Goal: Information Seeking & Learning: Learn about a topic

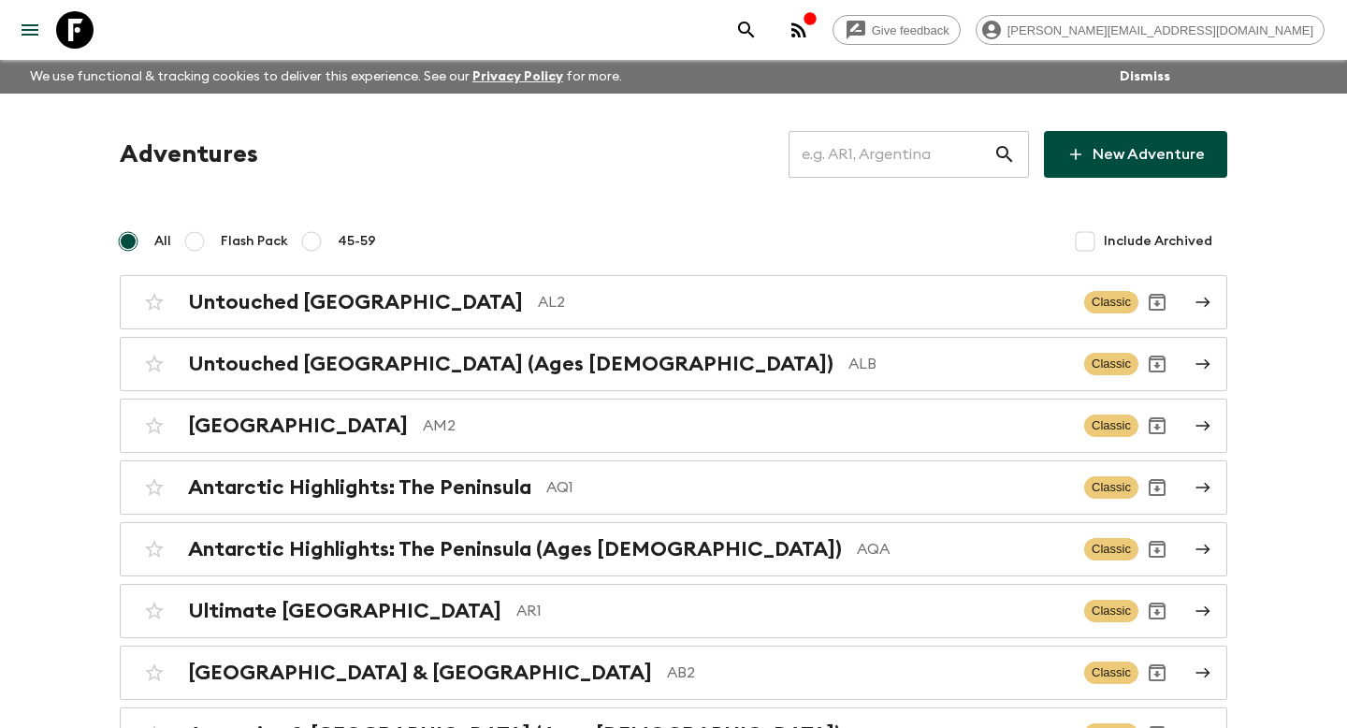
click at [867, 152] on input "text" at bounding box center [891, 154] width 205 height 52
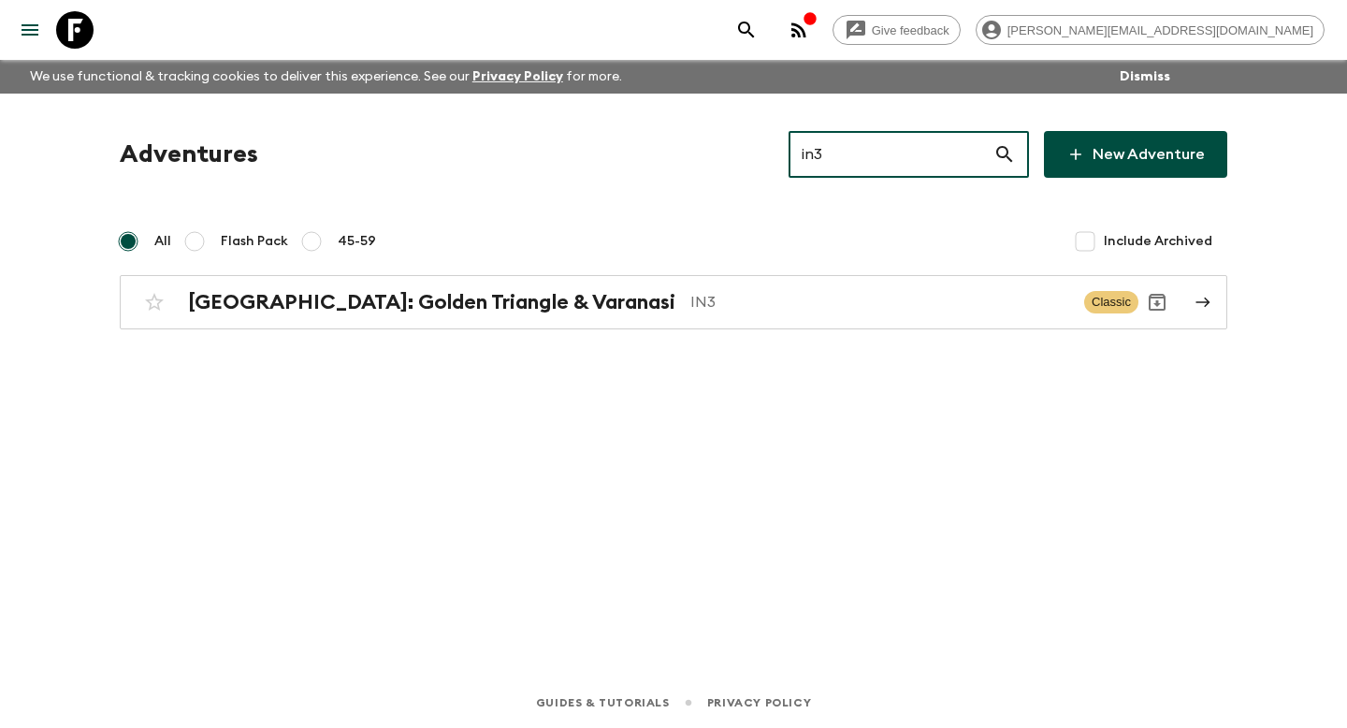
type input "in3"
click at [777, 330] on div "Adventures in3 ​ New Adventure All Flash Pack 45-59 Include Archived [GEOGRAPHI…" at bounding box center [673, 359] width 1197 height 531
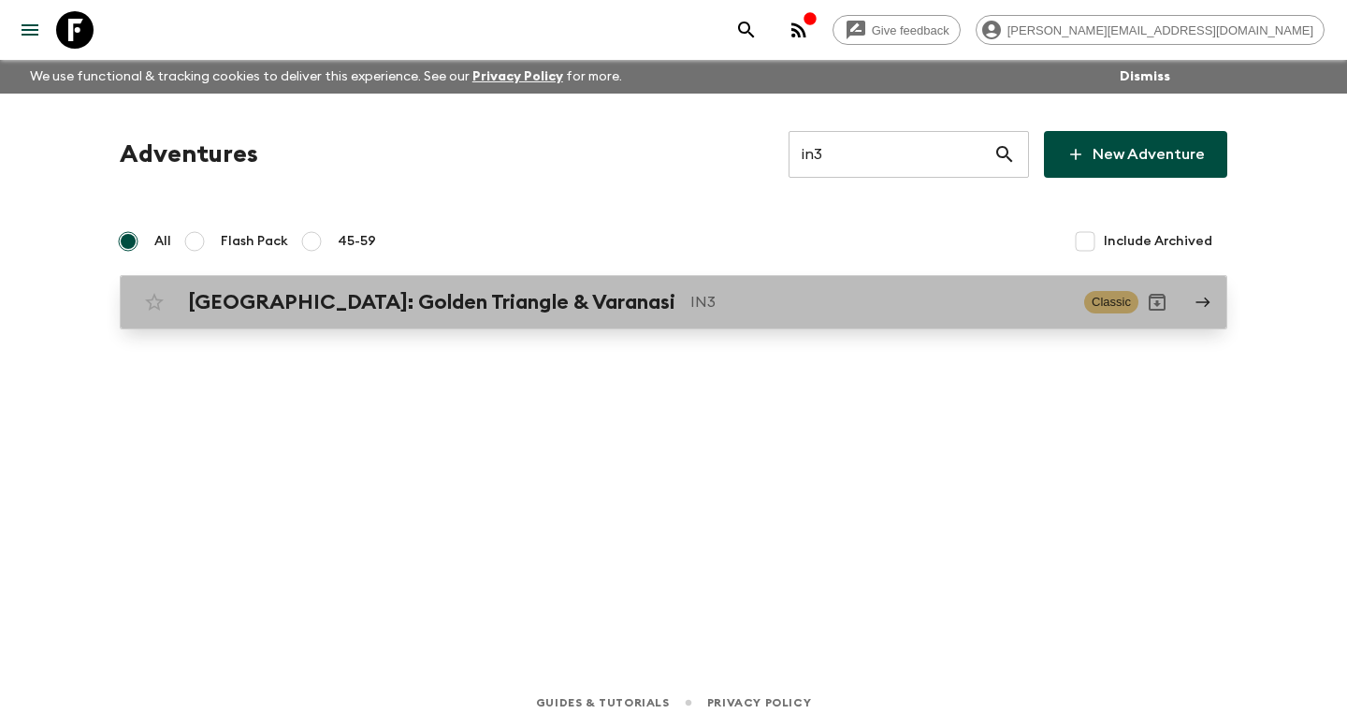
click at [777, 315] on div "[GEOGRAPHIC_DATA]: Golden Triangle & Varanasi IN3 Classic" at bounding box center [637, 301] width 1003 height 37
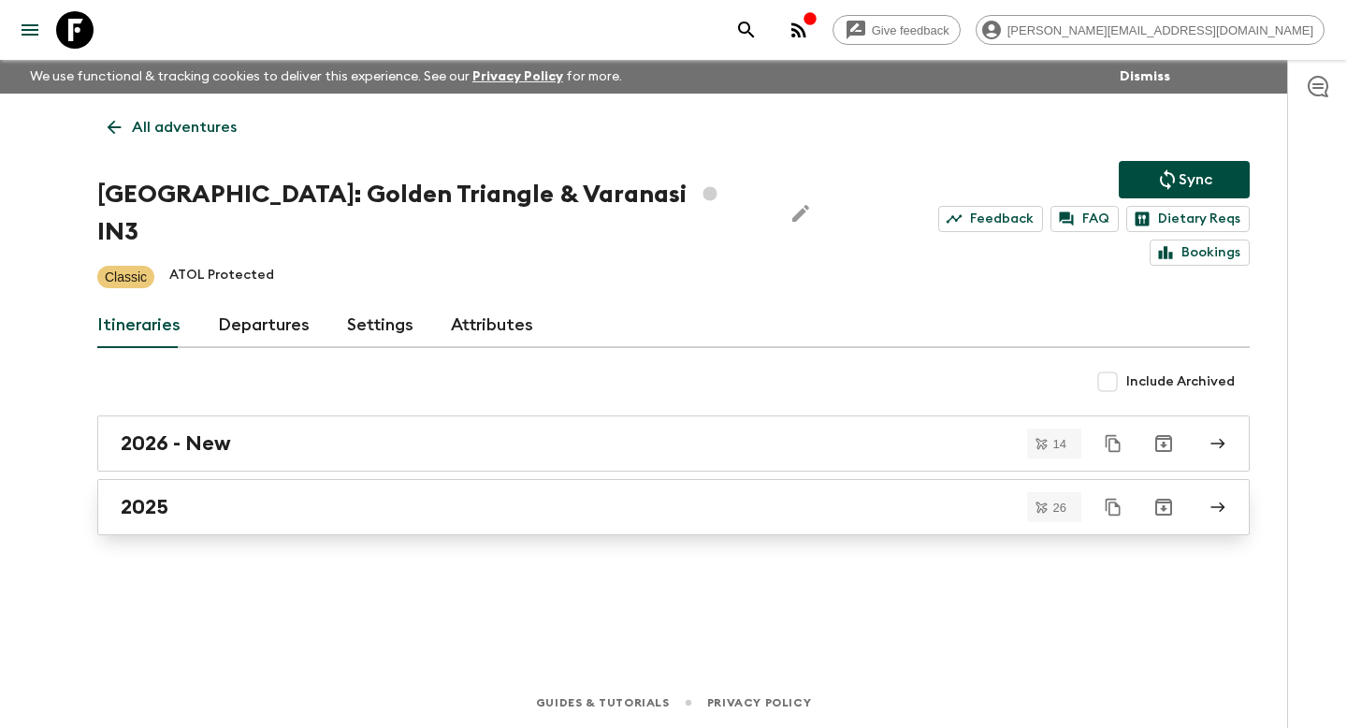
click at [755, 495] on div "2025" at bounding box center [656, 507] width 1070 height 24
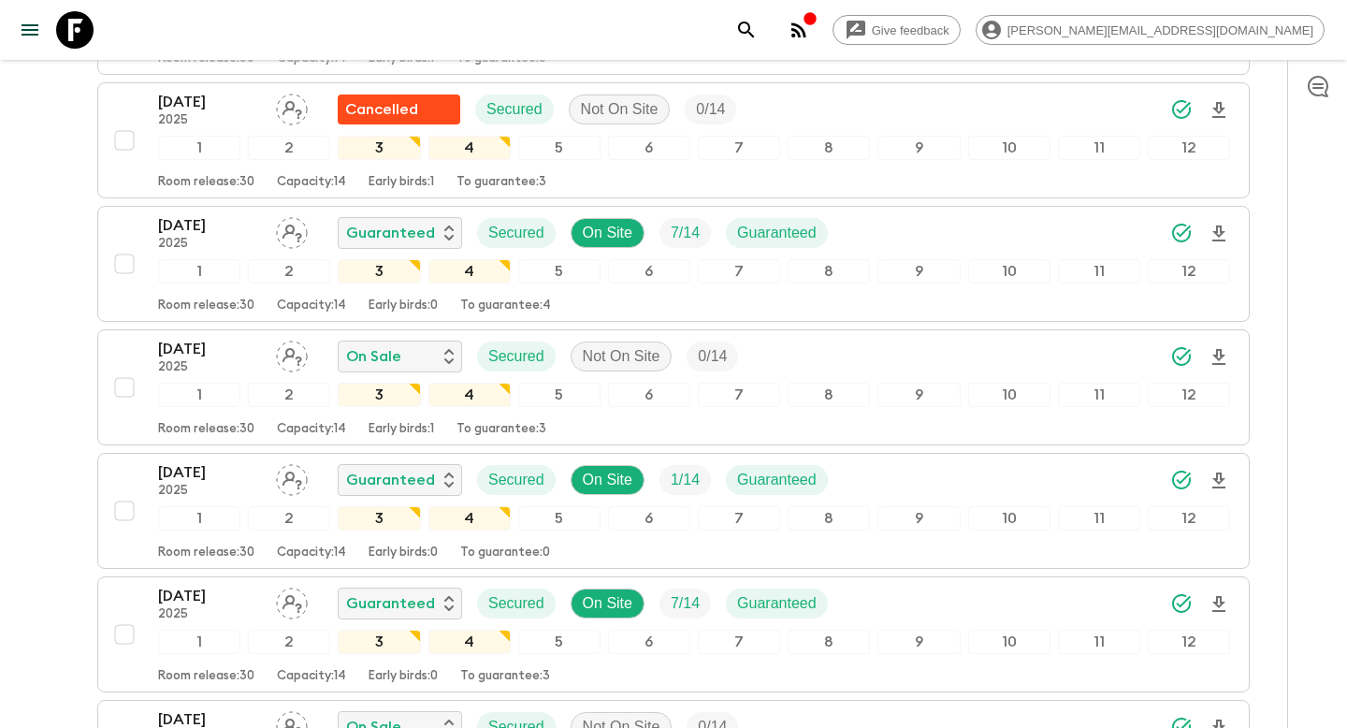
scroll to position [2219, 0]
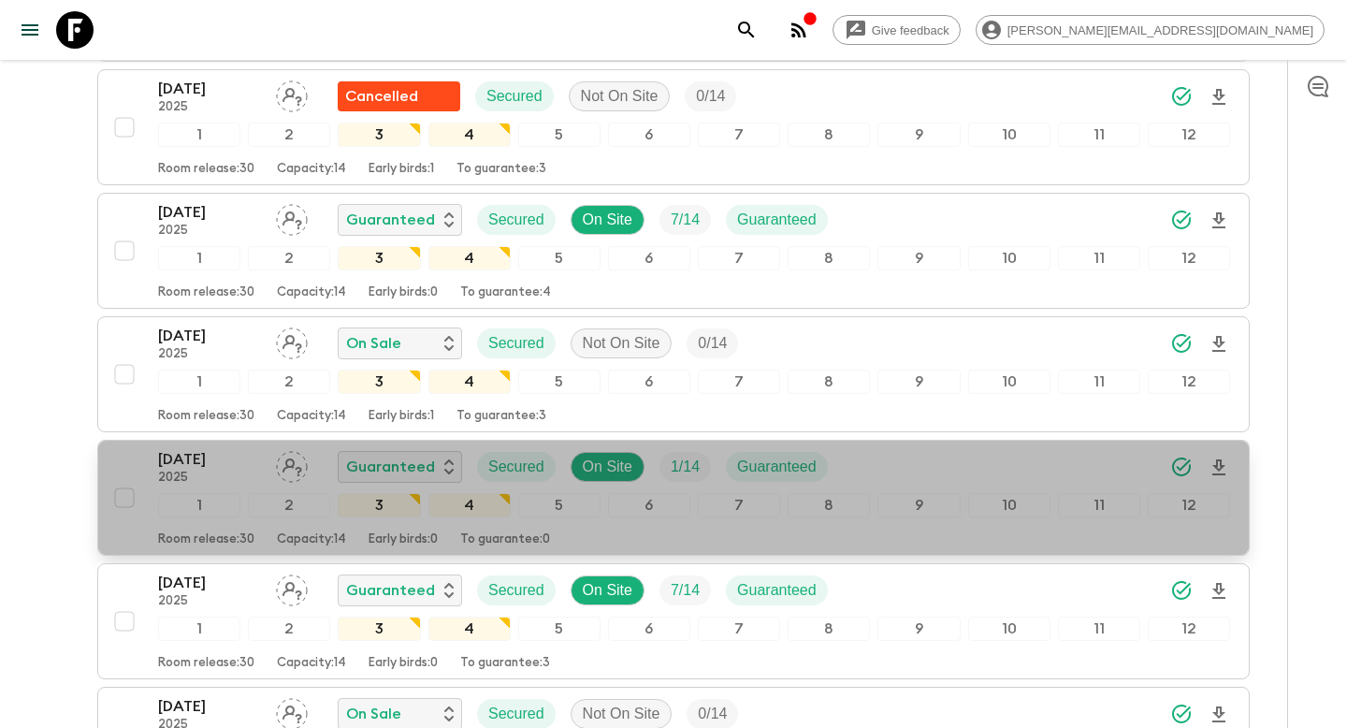
click at [603, 525] on div "Room release: 30 Capacity: 14 Early birds: 0 To guarantee: 0" at bounding box center [694, 536] width 1072 height 22
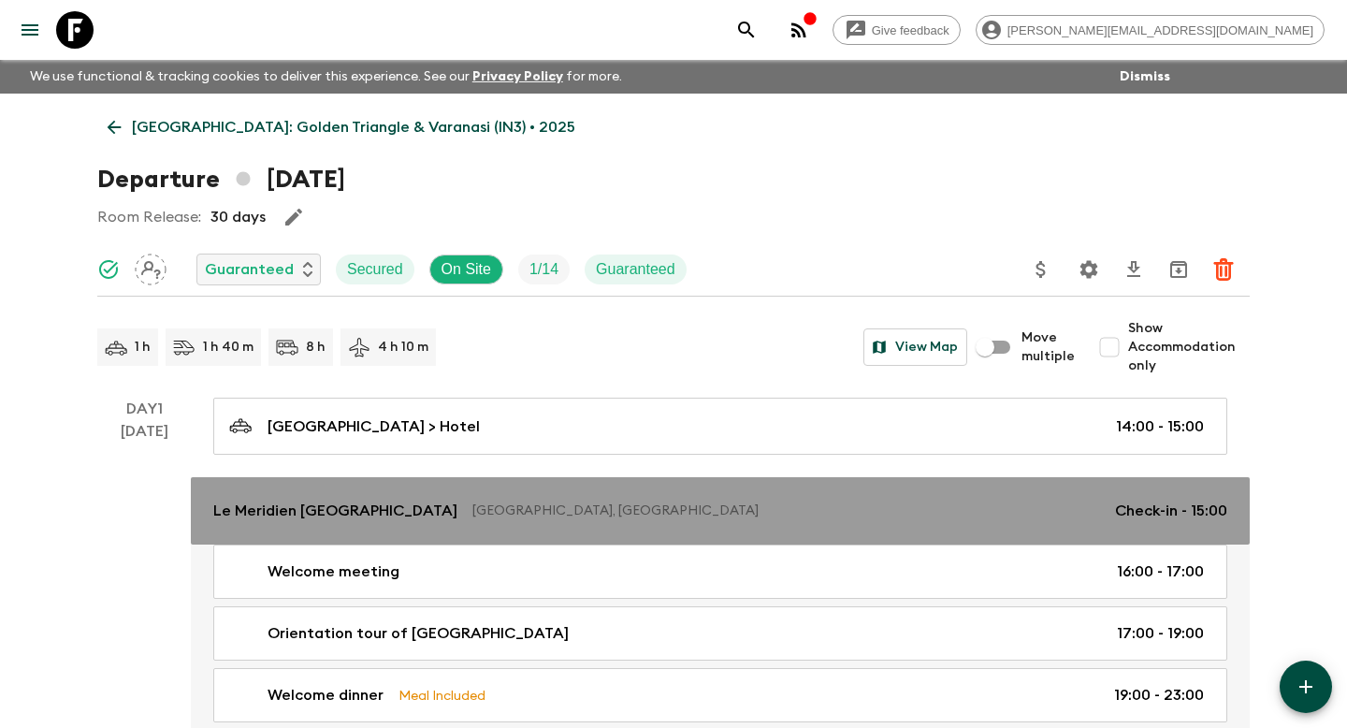
click at [578, 512] on p "[GEOGRAPHIC_DATA], [GEOGRAPHIC_DATA]" at bounding box center [786, 510] width 628 height 19
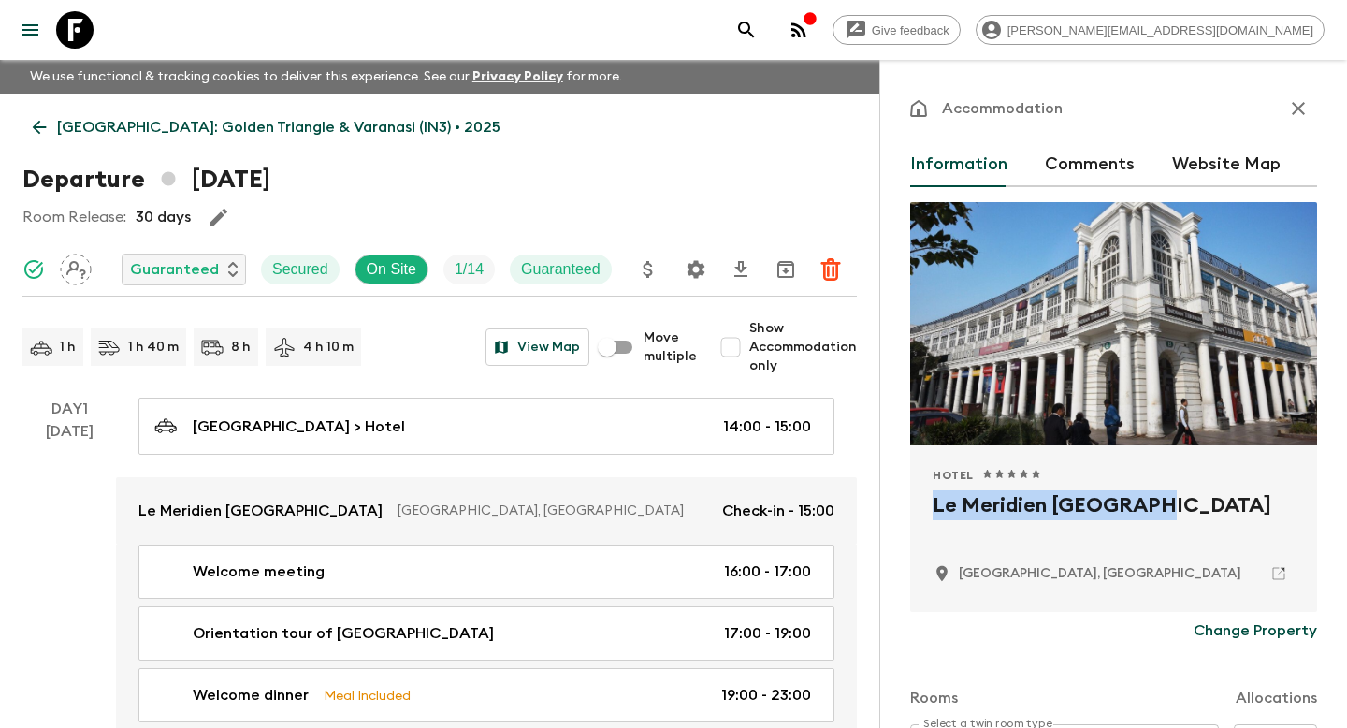
drag, startPoint x: 1158, startPoint y: 504, endPoint x: 928, endPoint y: 492, distance: 230.4
click at [928, 492] on div "Hotel 1 Star 2 Stars 3 Stars 4 Stars 5 Stars Le Meridien [GEOGRAPHIC_DATA] [GEO…" at bounding box center [1113, 528] width 407 height 166
copy h2 "Le Meridien [GEOGRAPHIC_DATA]"
click at [83, 31] on icon at bounding box center [74, 29] width 37 height 37
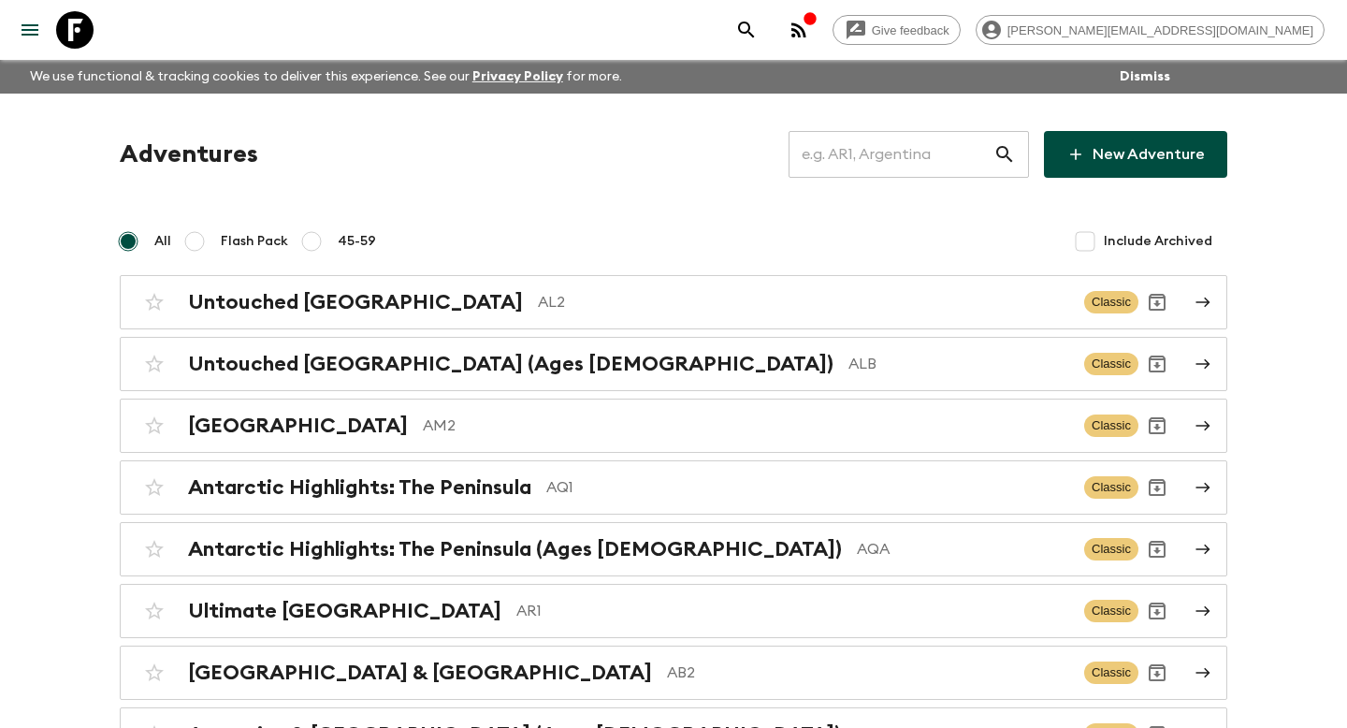
click at [943, 158] on input "text" at bounding box center [891, 154] width 205 height 52
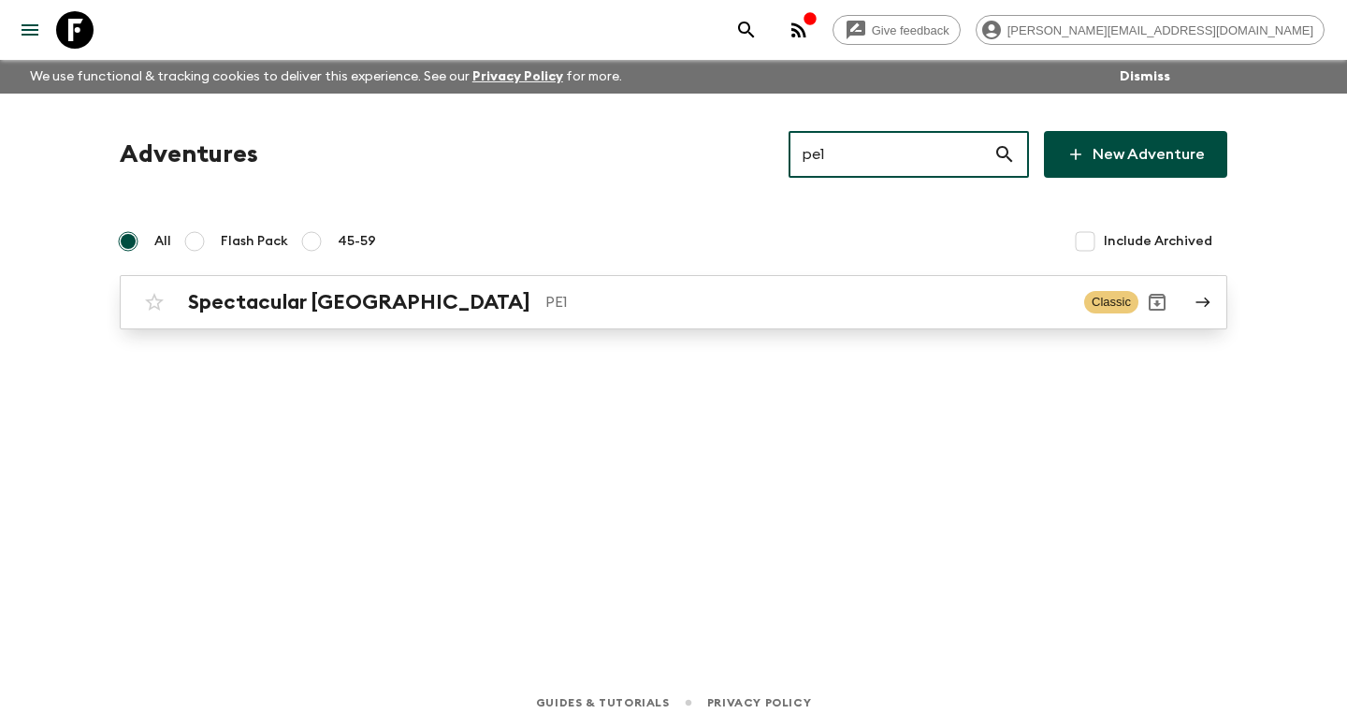
type input "pe1"
click at [703, 301] on p "PE1" at bounding box center [807, 302] width 524 height 22
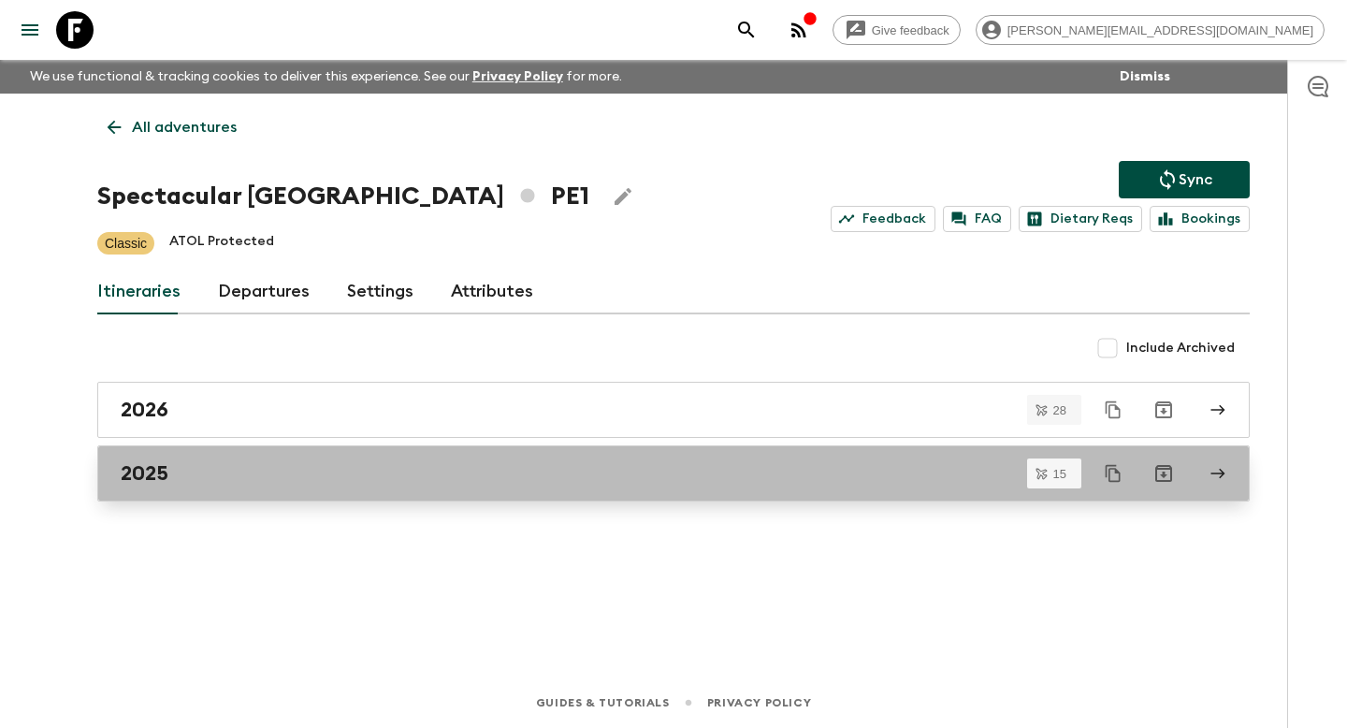
click at [620, 479] on div "2025" at bounding box center [656, 473] width 1070 height 24
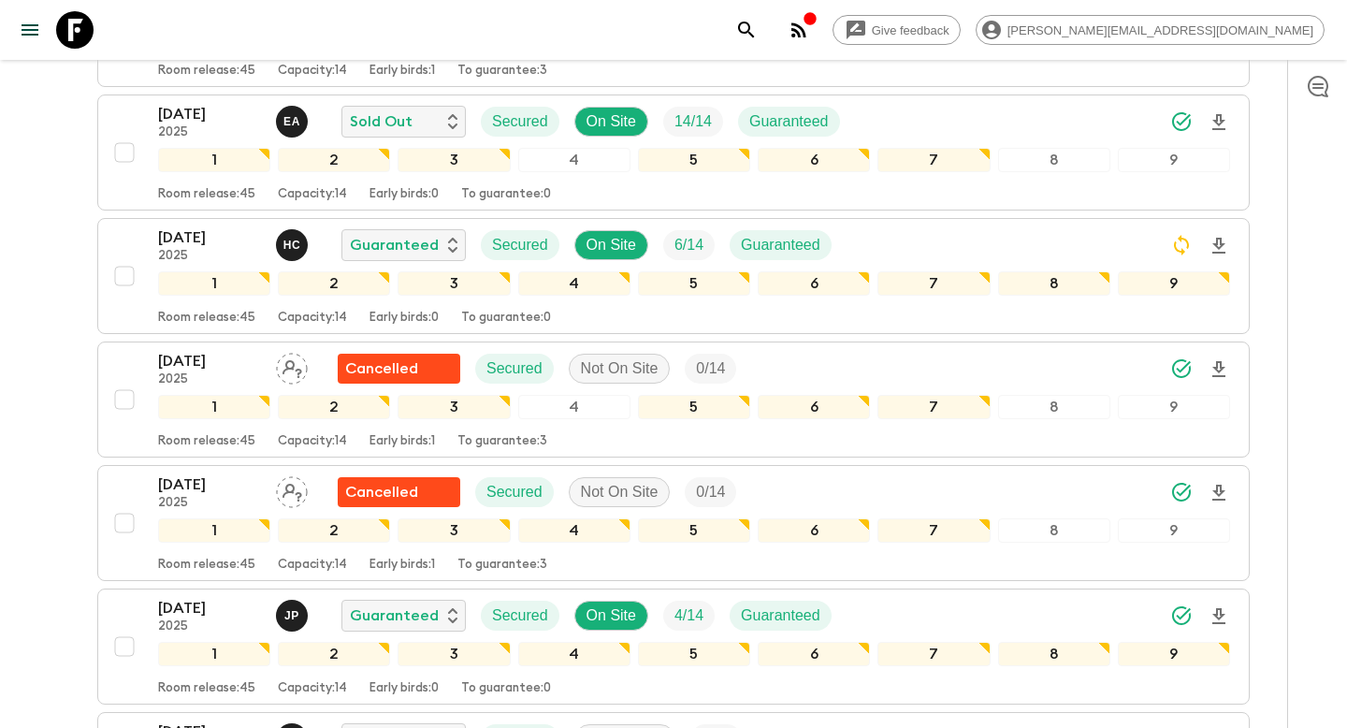
scroll to position [1686, 0]
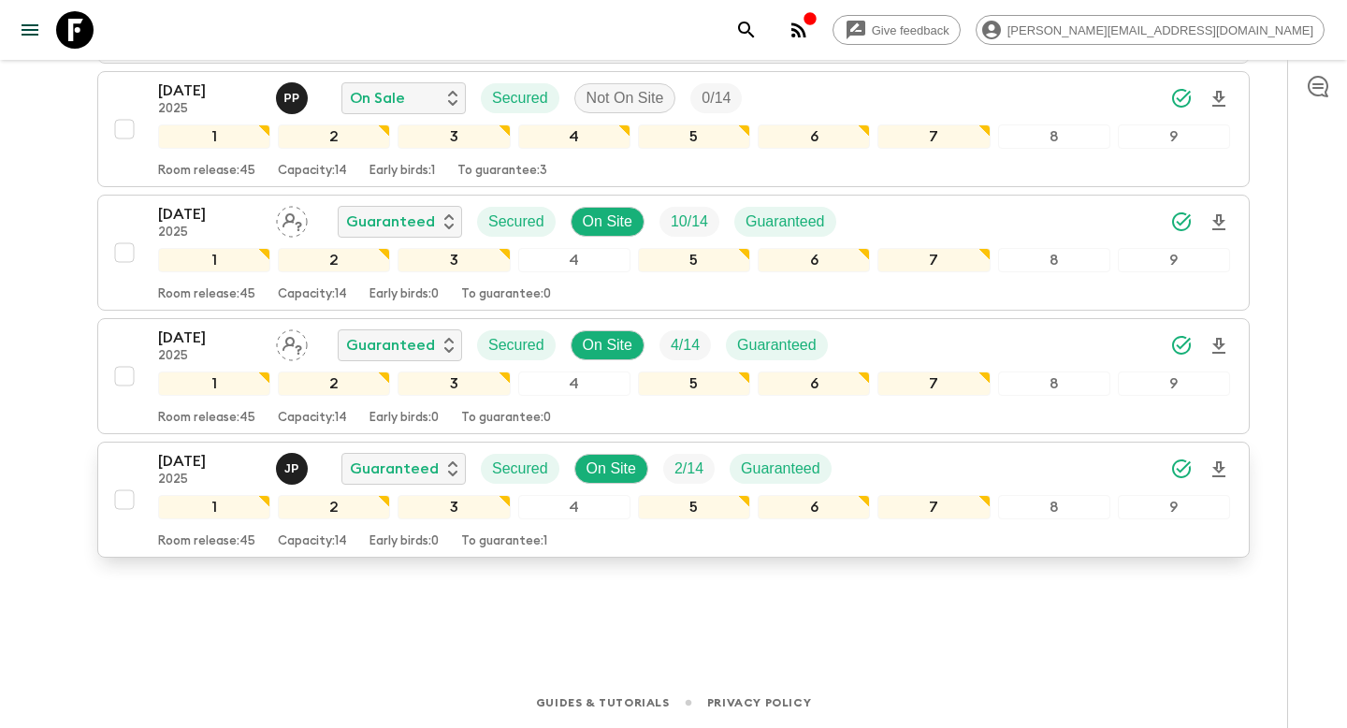
click at [574, 545] on div "Room release: 45 Capacity: 14 Early birds: 0 To guarantee: 1" at bounding box center [694, 538] width 1072 height 22
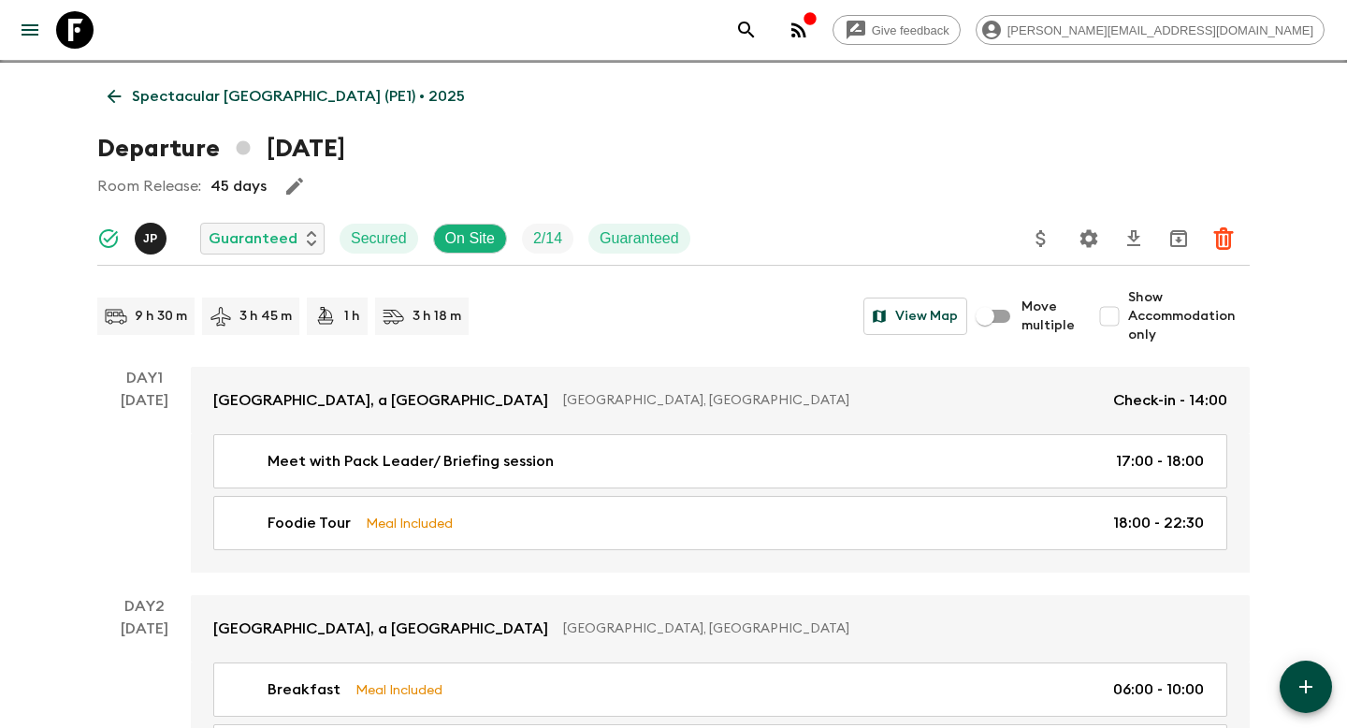
scroll to position [57, 0]
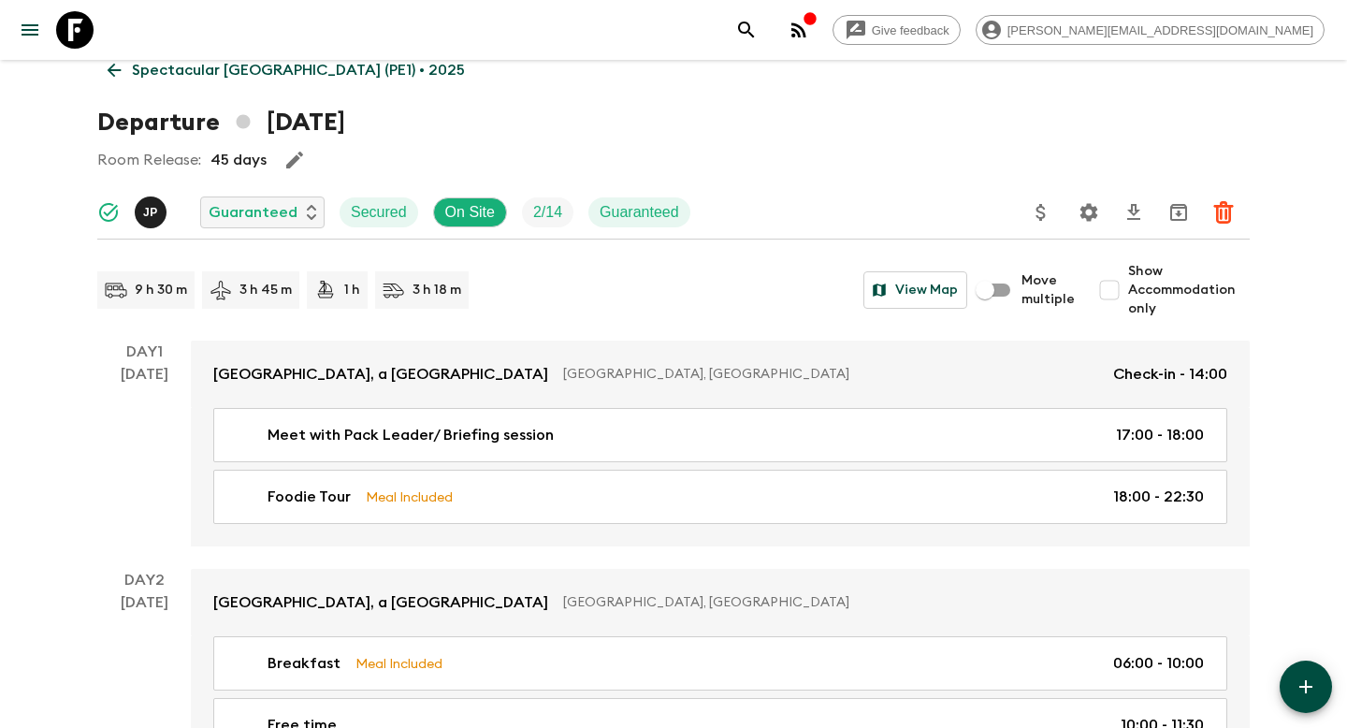
click at [1121, 285] on input "Show Accommodation only" at bounding box center [1109, 289] width 37 height 37
checkbox input "true"
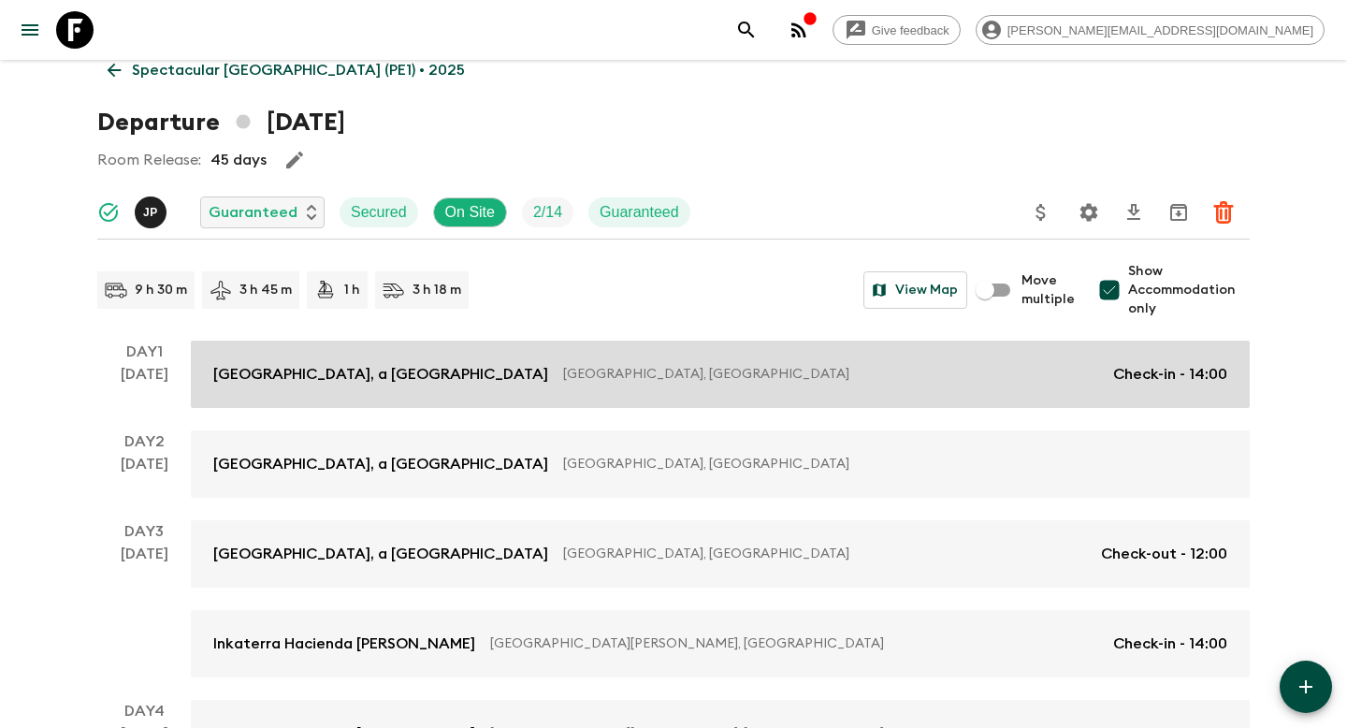
click at [243, 378] on p "[GEOGRAPHIC_DATA], a [GEOGRAPHIC_DATA]" at bounding box center [380, 374] width 335 height 22
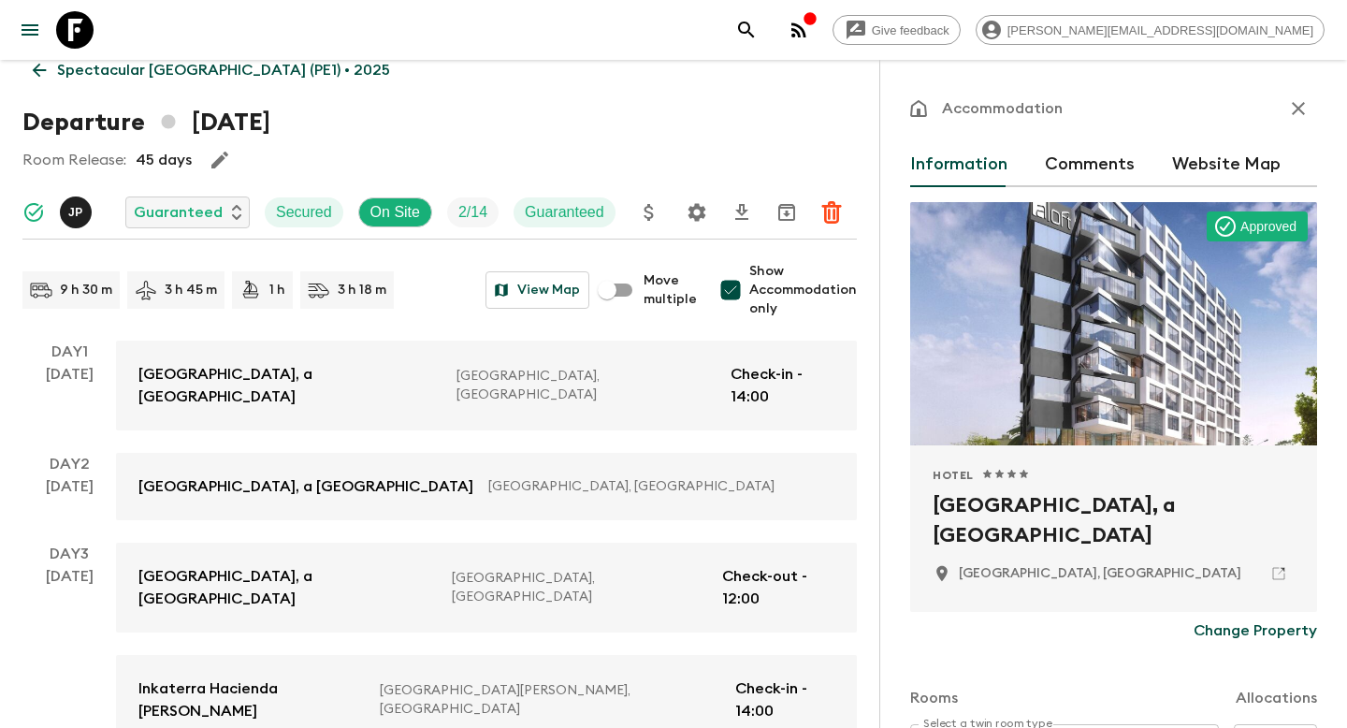
drag, startPoint x: 992, startPoint y: 543, endPoint x: 928, endPoint y: 498, distance: 78.6
click at [928, 498] on div "Hotel 1 Star 2 Stars 3 Stars 4 Stars 5 Stars Aloft Lima Miraflores, a [GEOGRAPH…" at bounding box center [1113, 528] width 407 height 166
copy h2 "[GEOGRAPHIC_DATA], a [GEOGRAPHIC_DATA]"
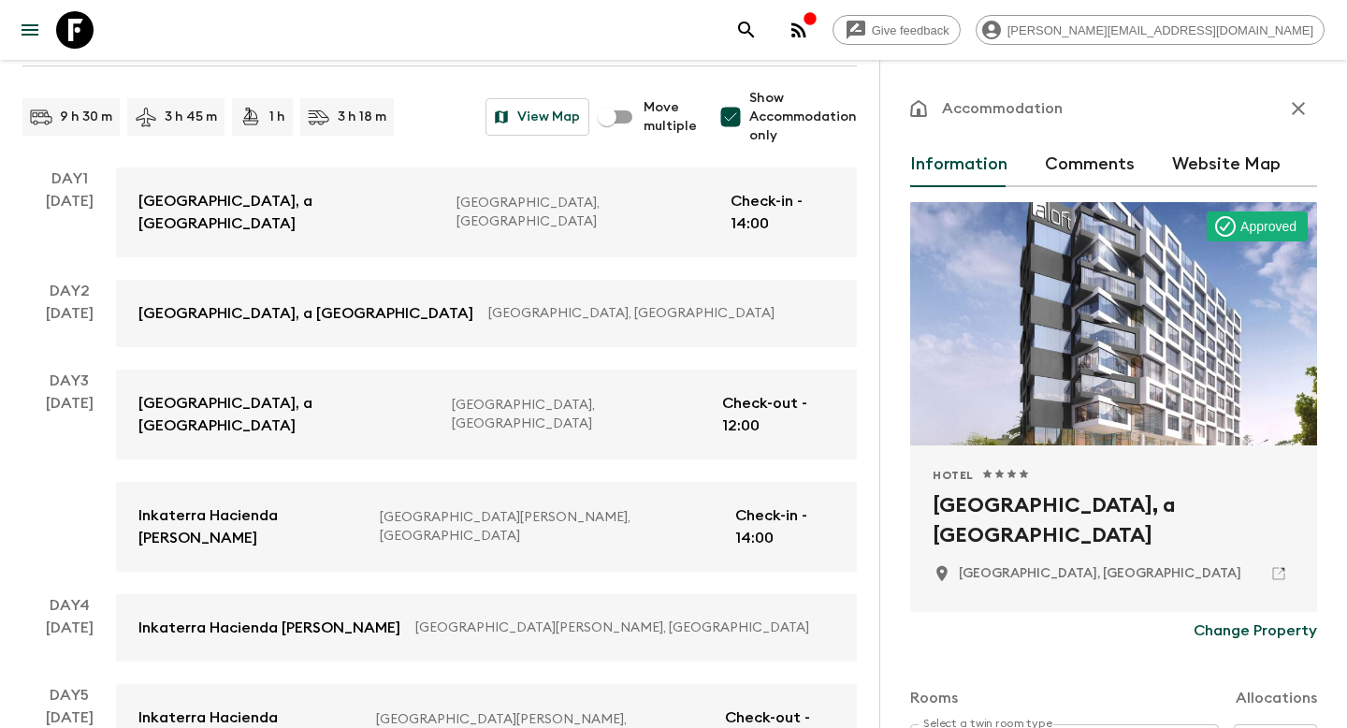
scroll to position [245, 0]
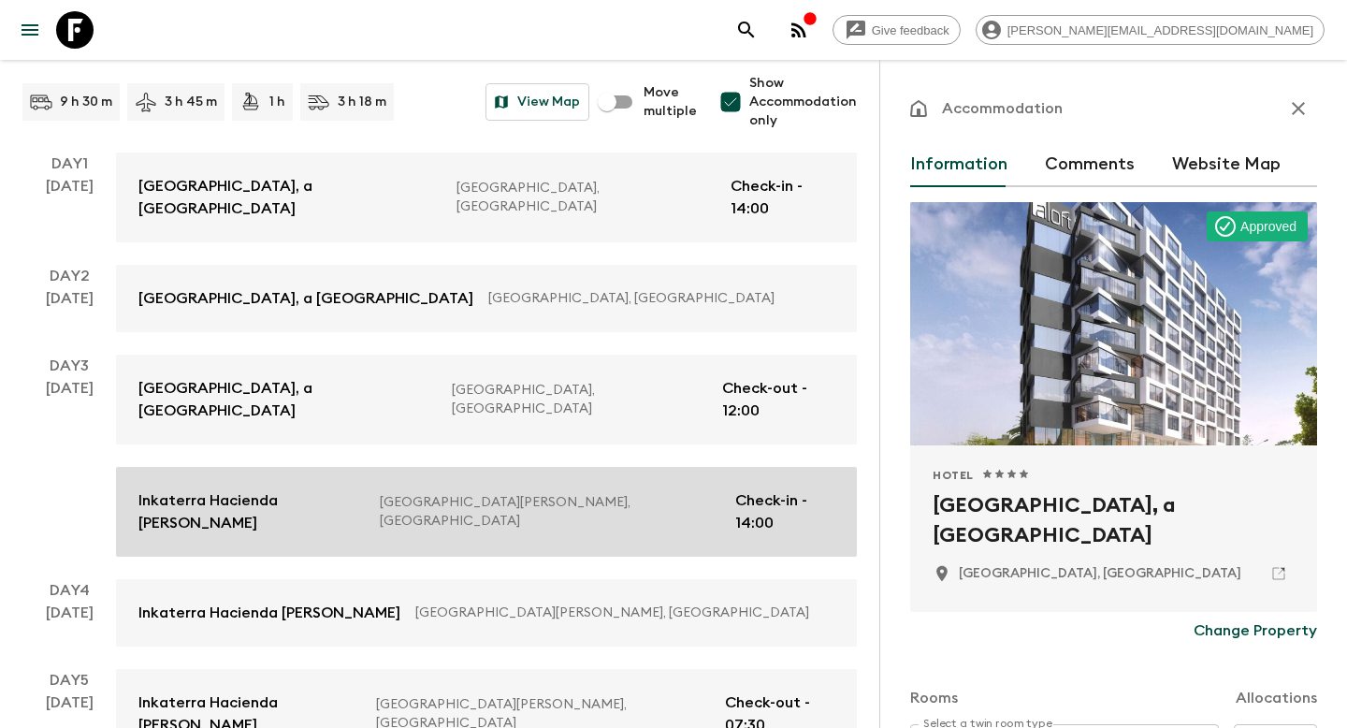
click at [516, 493] on p "[GEOGRAPHIC_DATA][PERSON_NAME], [GEOGRAPHIC_DATA]" at bounding box center [550, 511] width 340 height 37
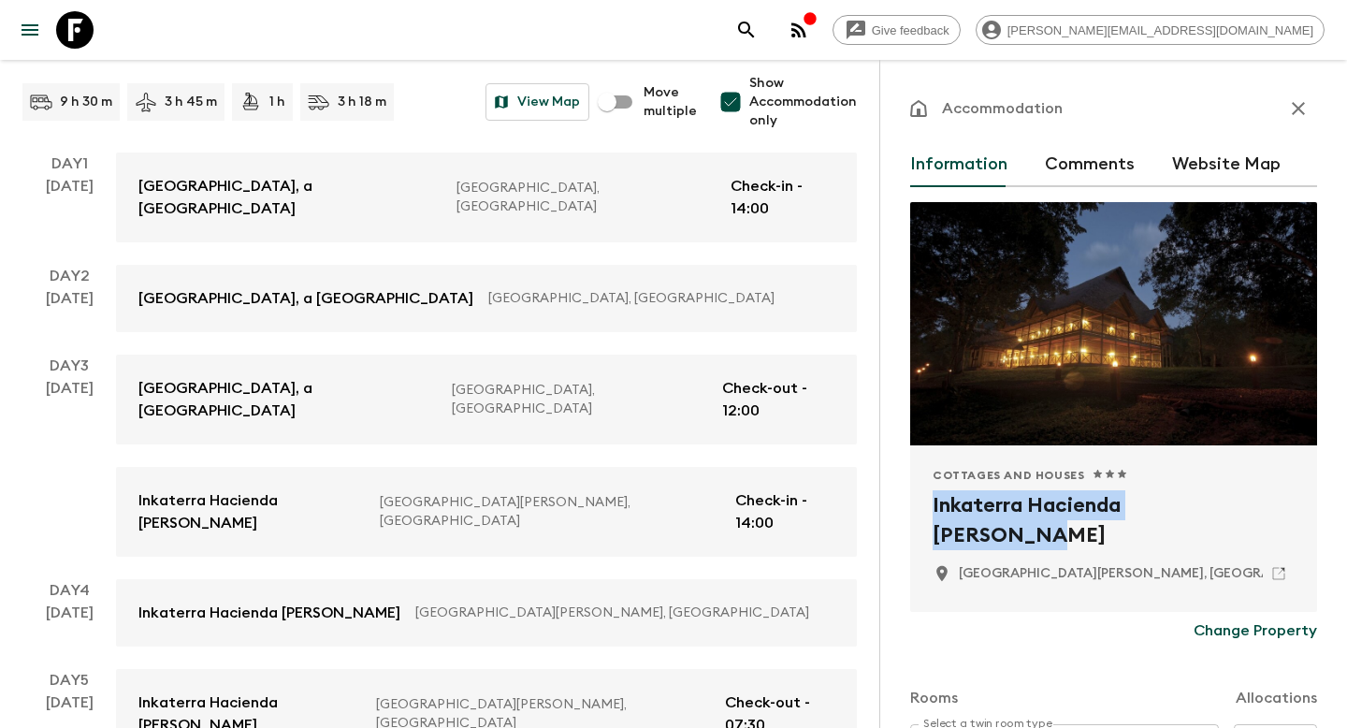
drag, startPoint x: 1247, startPoint y: 504, endPoint x: 928, endPoint y: 503, distance: 319.0
click at [928, 504] on div "Cottages and Houses 1 Star 2 Stars 3 Stars 4 Stars 5 Stars Inkaterra Hacienda […" at bounding box center [1113, 528] width 407 height 166
copy h2 "Inkaterra Hacienda [PERSON_NAME]"
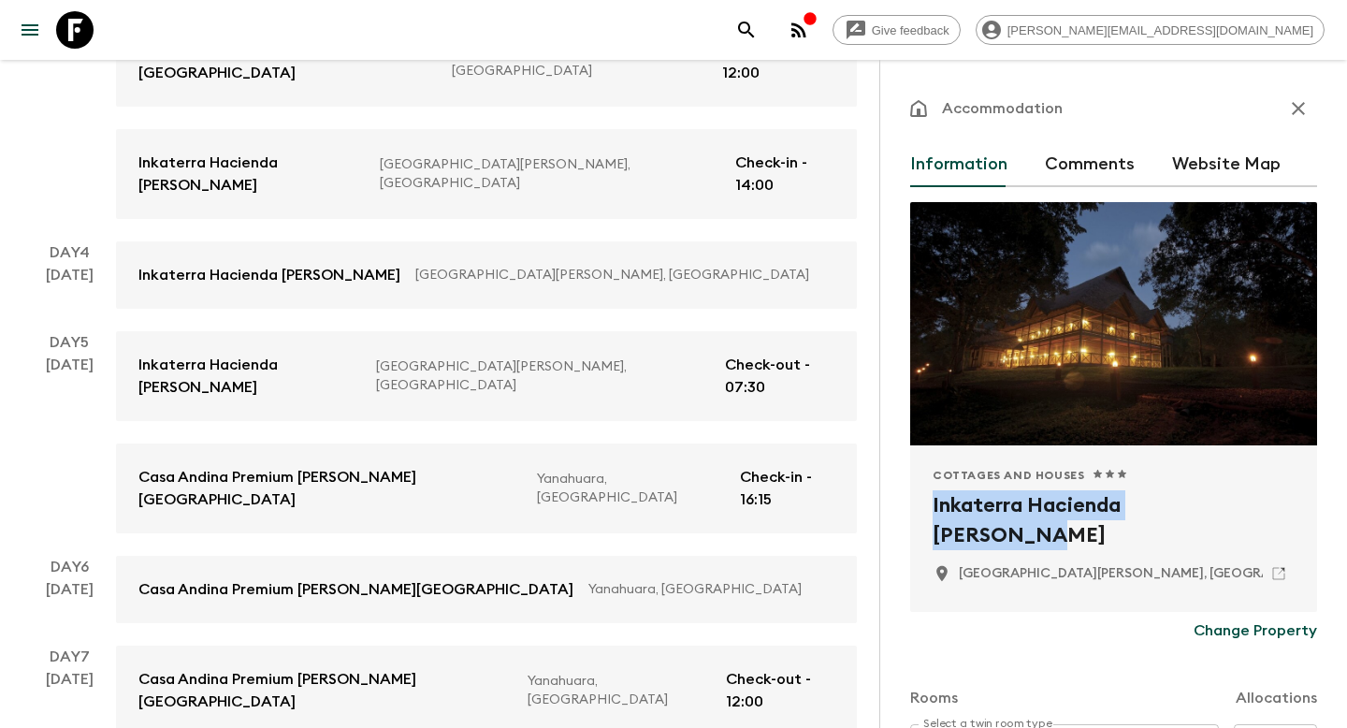
scroll to position [640, 0]
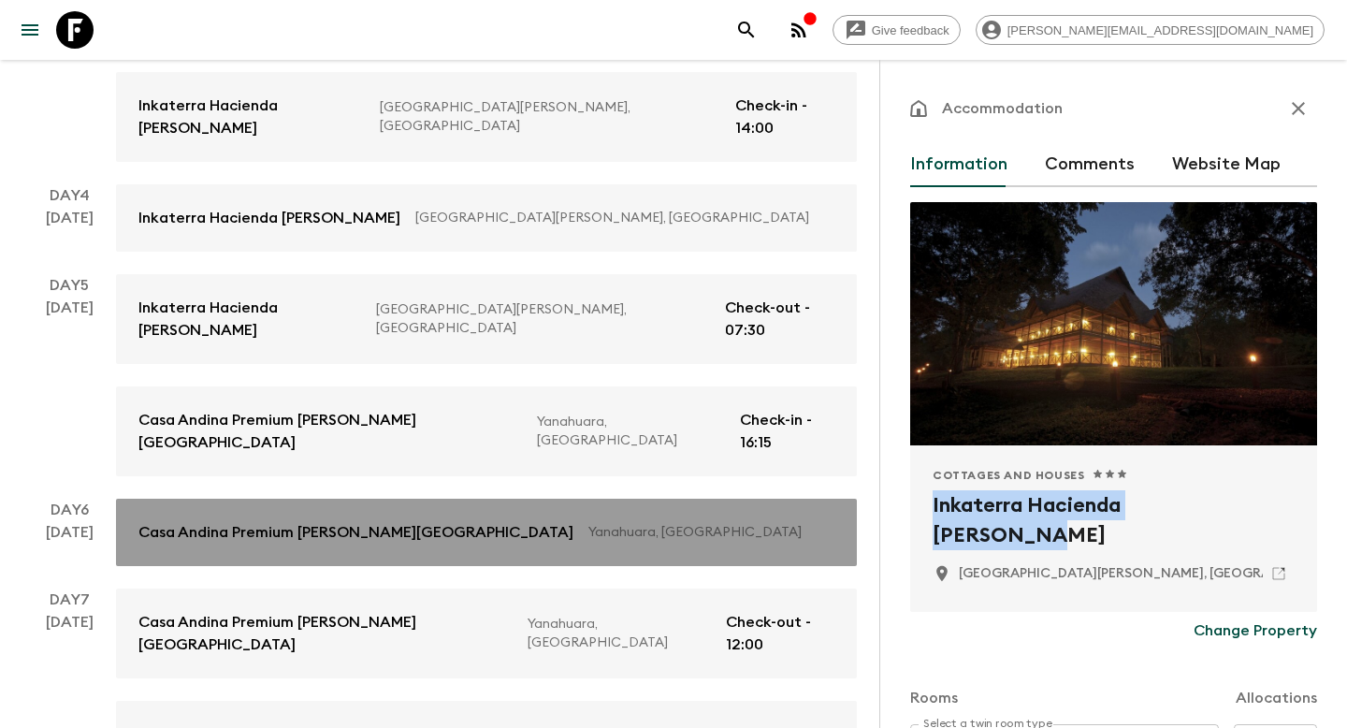
click at [588, 523] on p "Yanahuara, [GEOGRAPHIC_DATA]" at bounding box center [703, 532] width 231 height 19
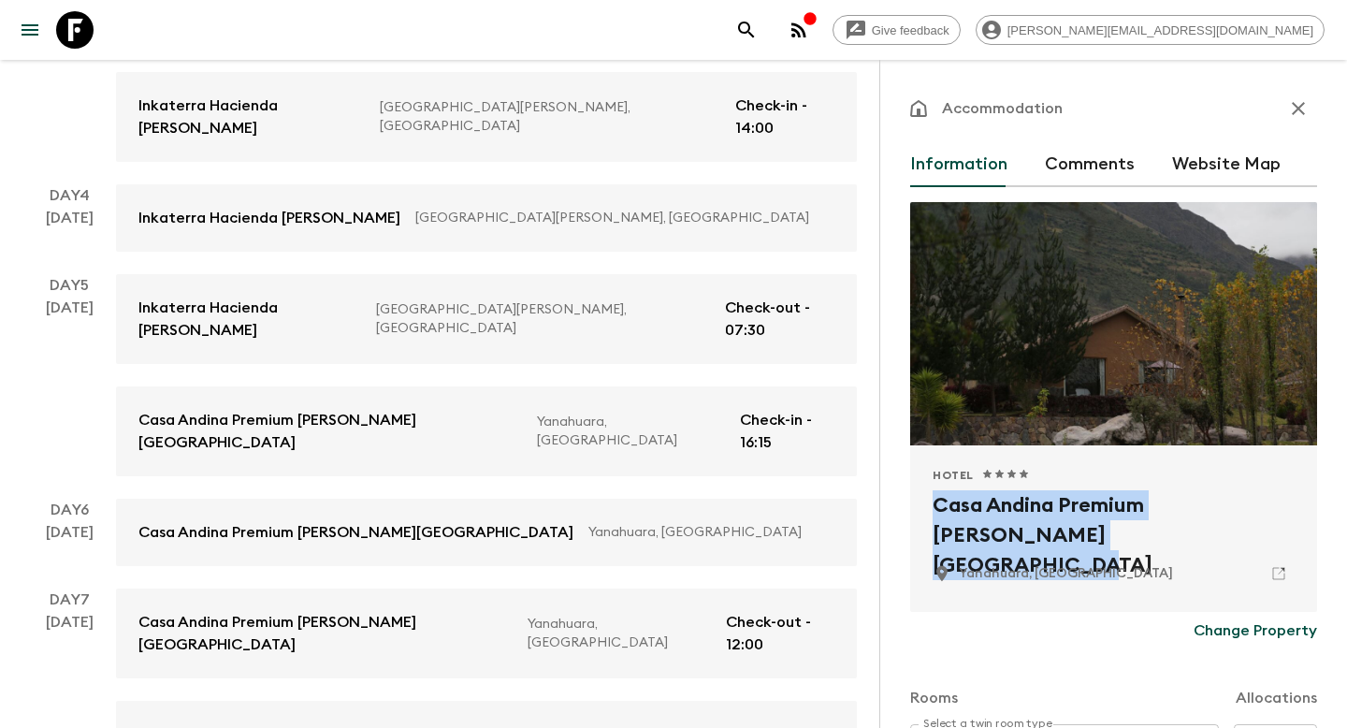
drag, startPoint x: 1058, startPoint y: 534, endPoint x: 933, endPoint y: 499, distance: 129.1
click at [933, 499] on h2 "Casa Andina Premium [PERSON_NAME][GEOGRAPHIC_DATA]" at bounding box center [1114, 520] width 362 height 60
drag, startPoint x: 1068, startPoint y: 537, endPoint x: 930, endPoint y: 502, distance: 142.7
click at [930, 502] on div "Hotel 1 Star 2 Stars 3 Stars 4 Stars 5 Stars Casa Andina Premium [PERSON_NAME][…" at bounding box center [1113, 528] width 407 height 166
copy h2 "Casa Andina Premium [PERSON_NAME][GEOGRAPHIC_DATA]"
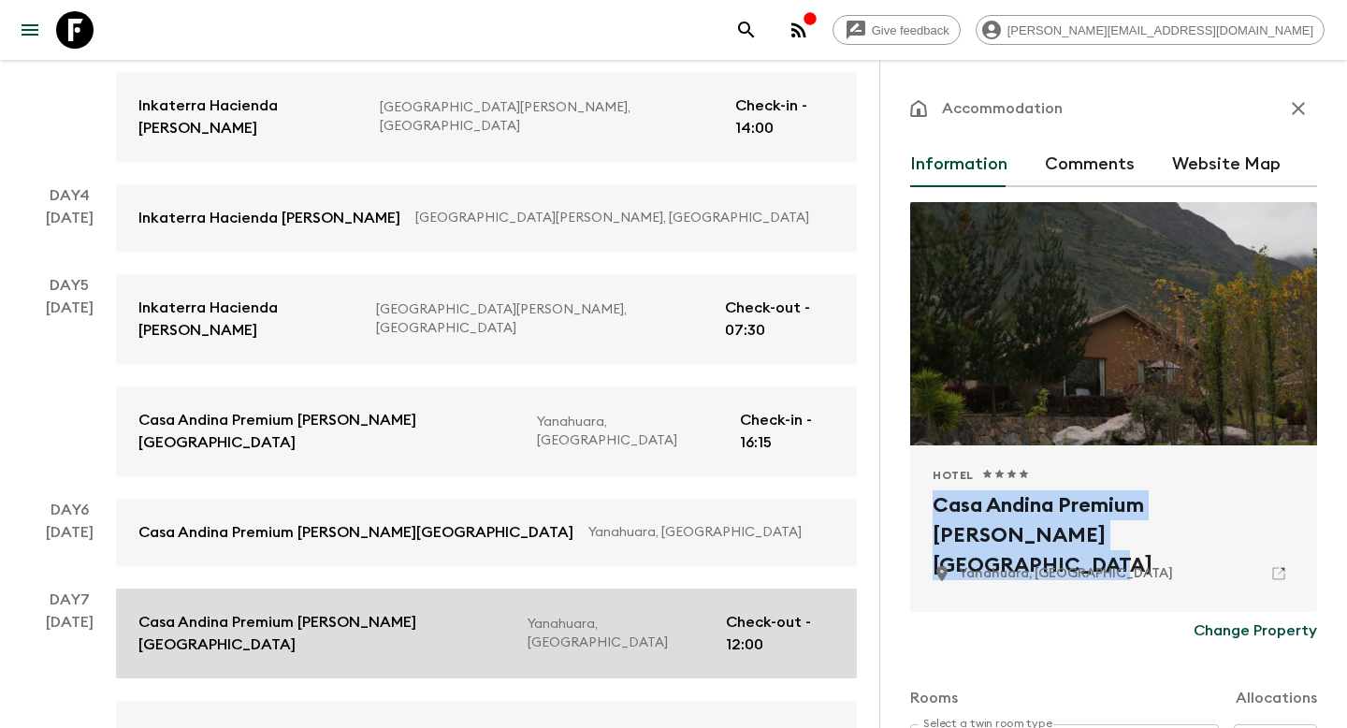
scroll to position [828, 0]
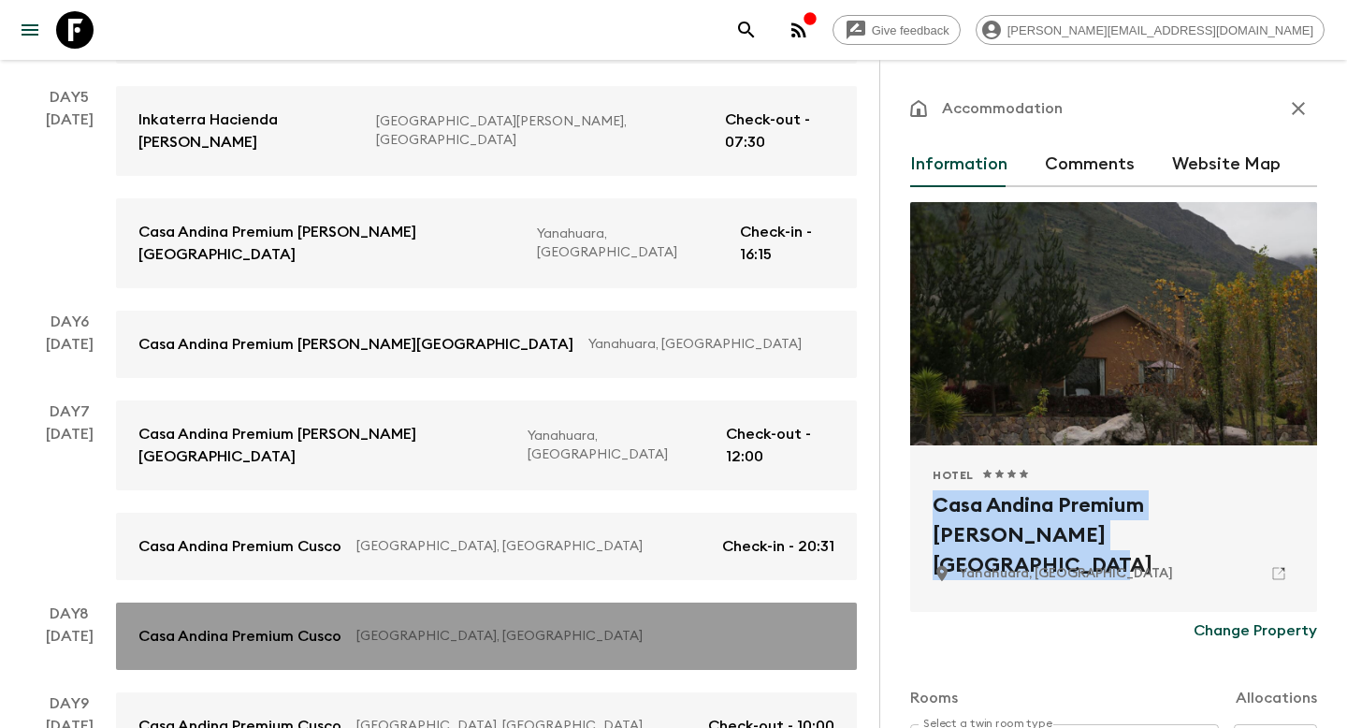
click at [474, 602] on link "Casa Andina Premium Cusco Cuzco, [GEOGRAPHIC_DATA]" at bounding box center [486, 635] width 741 height 67
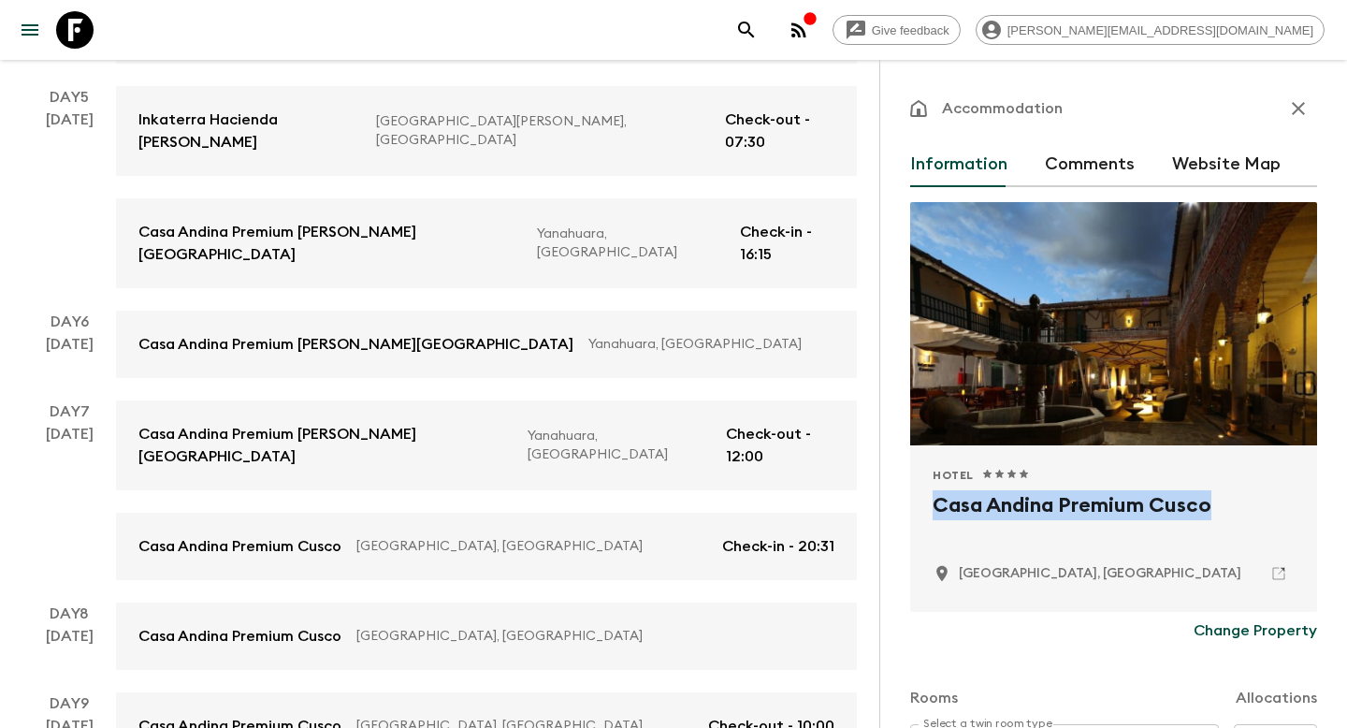
drag, startPoint x: 1218, startPoint y: 511, endPoint x: 923, endPoint y: 505, distance: 294.7
click at [923, 505] on div "Hotel 1 Star 2 Stars 3 Stars 4 Stars 5 Stars Casa Andina Premium Cusco Cuzco, […" at bounding box center [1113, 528] width 407 height 166
copy h2 "Casa Andina Premium Cusco"
click at [81, 33] on icon at bounding box center [74, 29] width 37 height 37
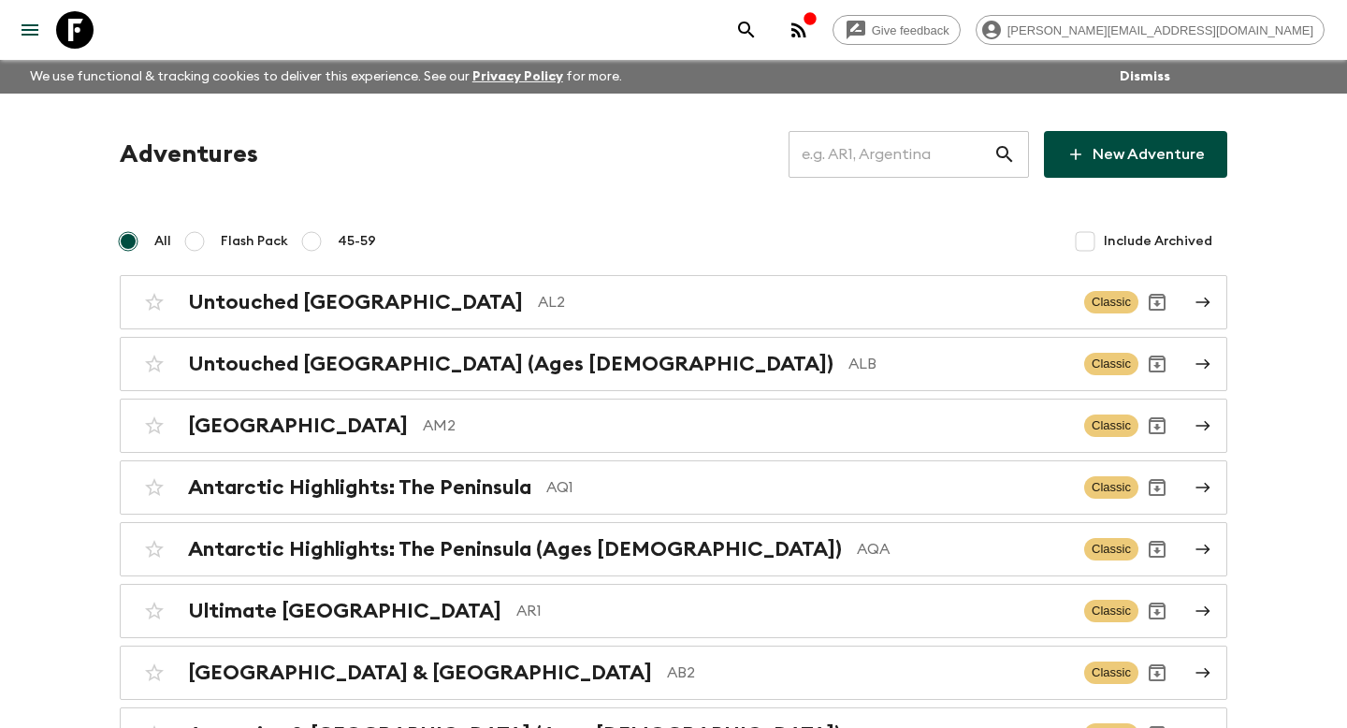
click at [856, 133] on input "text" at bounding box center [891, 154] width 205 height 52
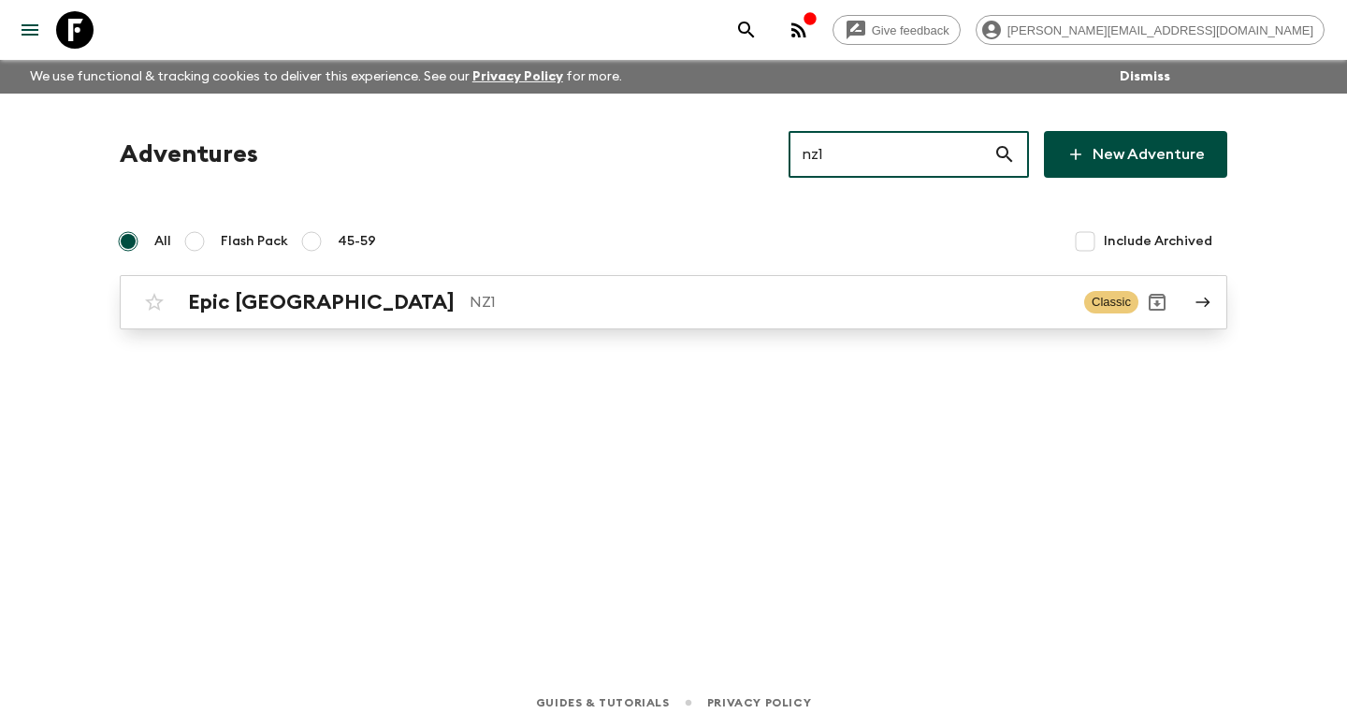
type input "nz1"
click at [682, 314] on div "Epic New Zealand NZ1 Classic" at bounding box center [637, 301] width 1003 height 37
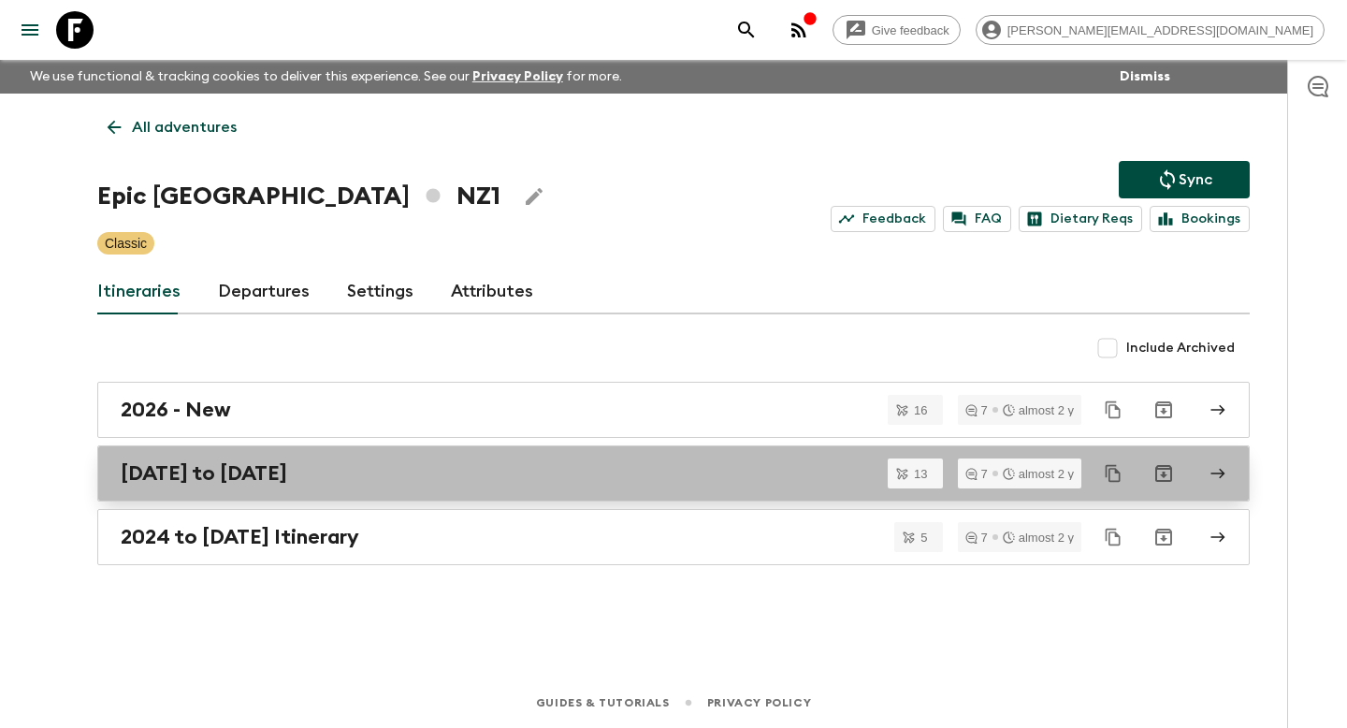
click at [520, 472] on div "[DATE] to [DATE]" at bounding box center [656, 473] width 1070 height 24
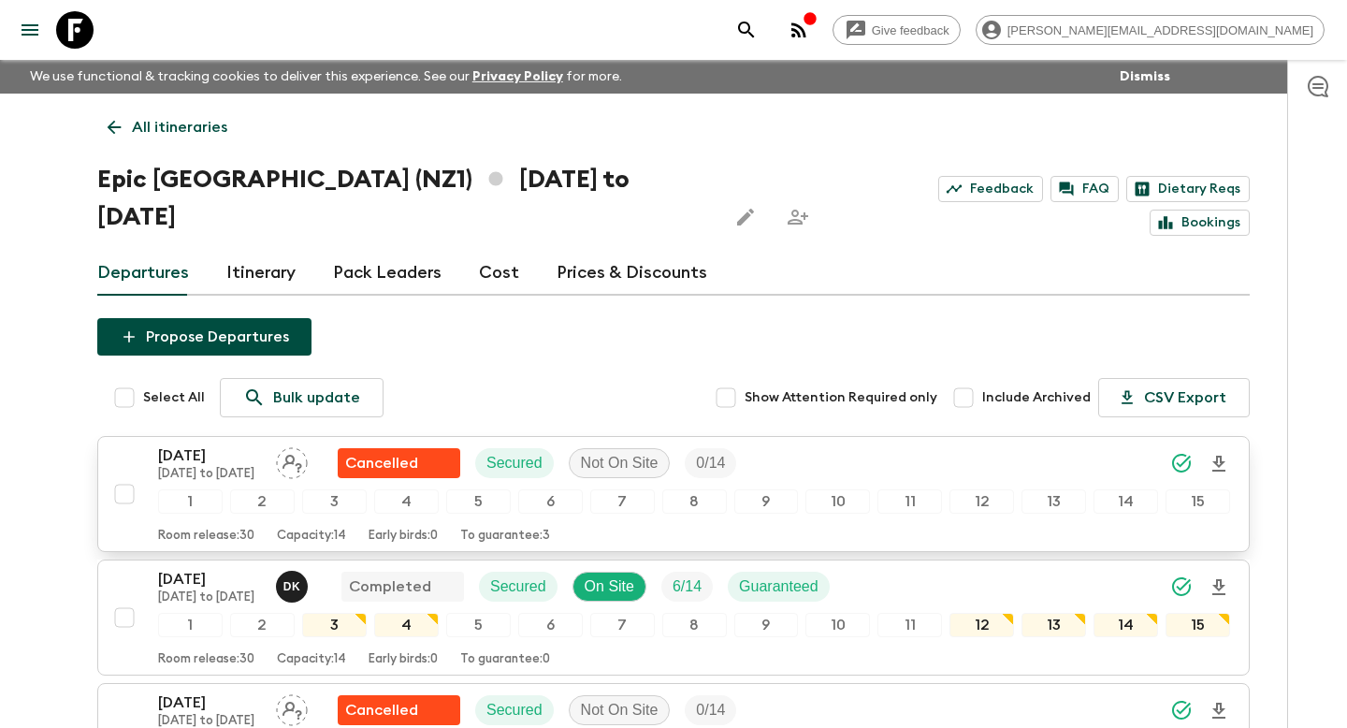
scroll to position [1439, 0]
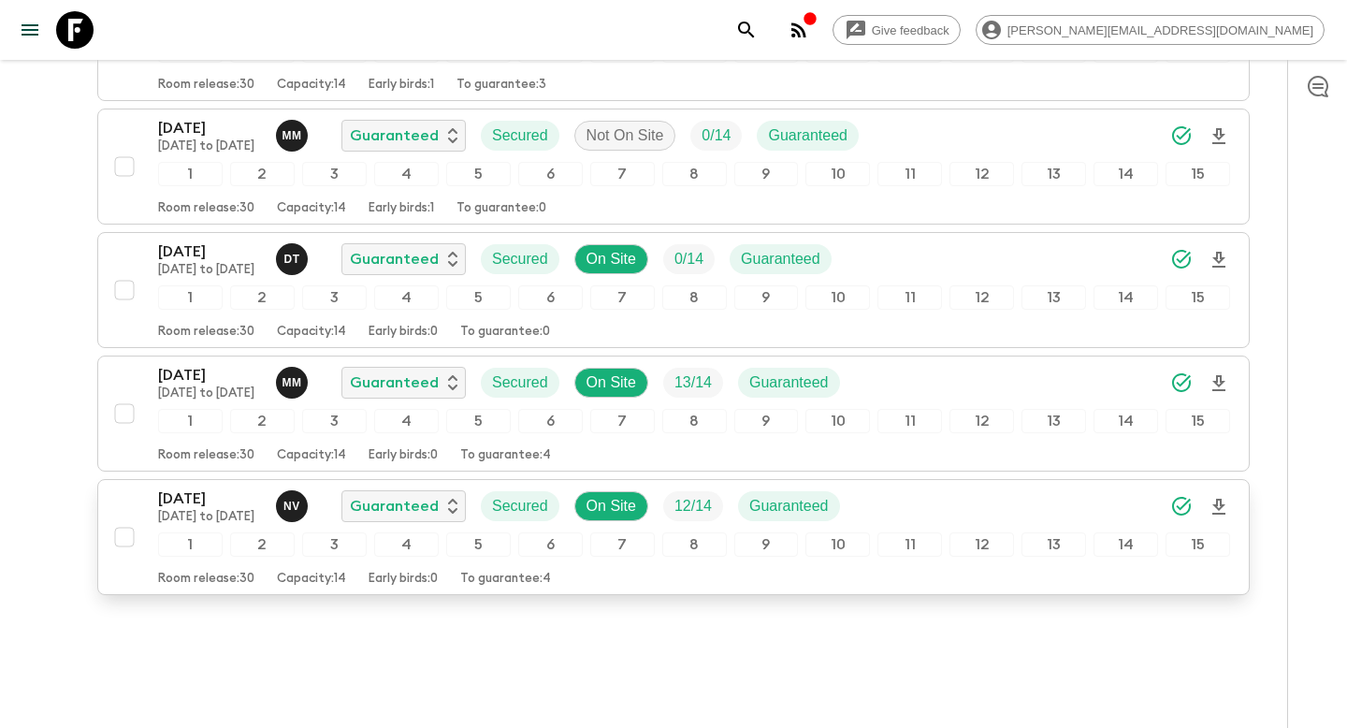
click at [712, 564] on div "Room release: 30 Capacity: 14 Early birds: 0 To guarantee: 4" at bounding box center [694, 575] width 1072 height 22
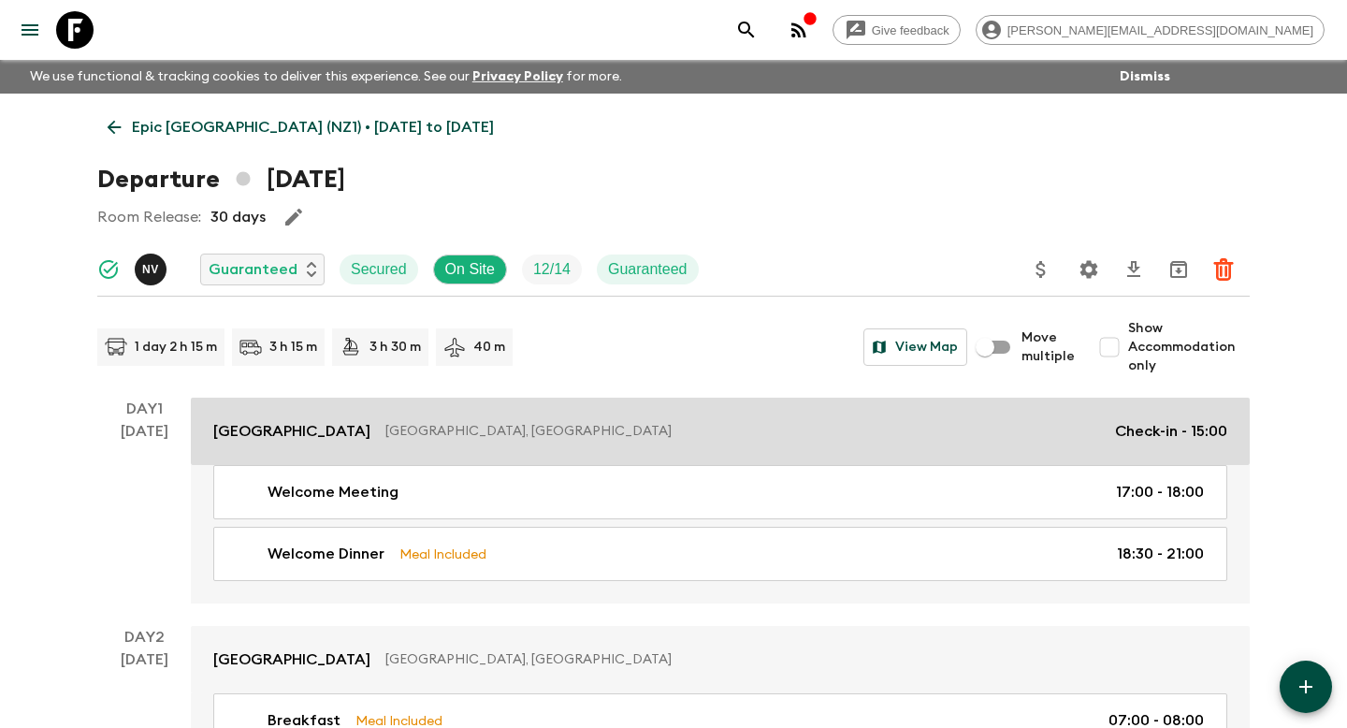
click at [740, 440] on p "[GEOGRAPHIC_DATA], [GEOGRAPHIC_DATA]" at bounding box center [742, 431] width 715 height 19
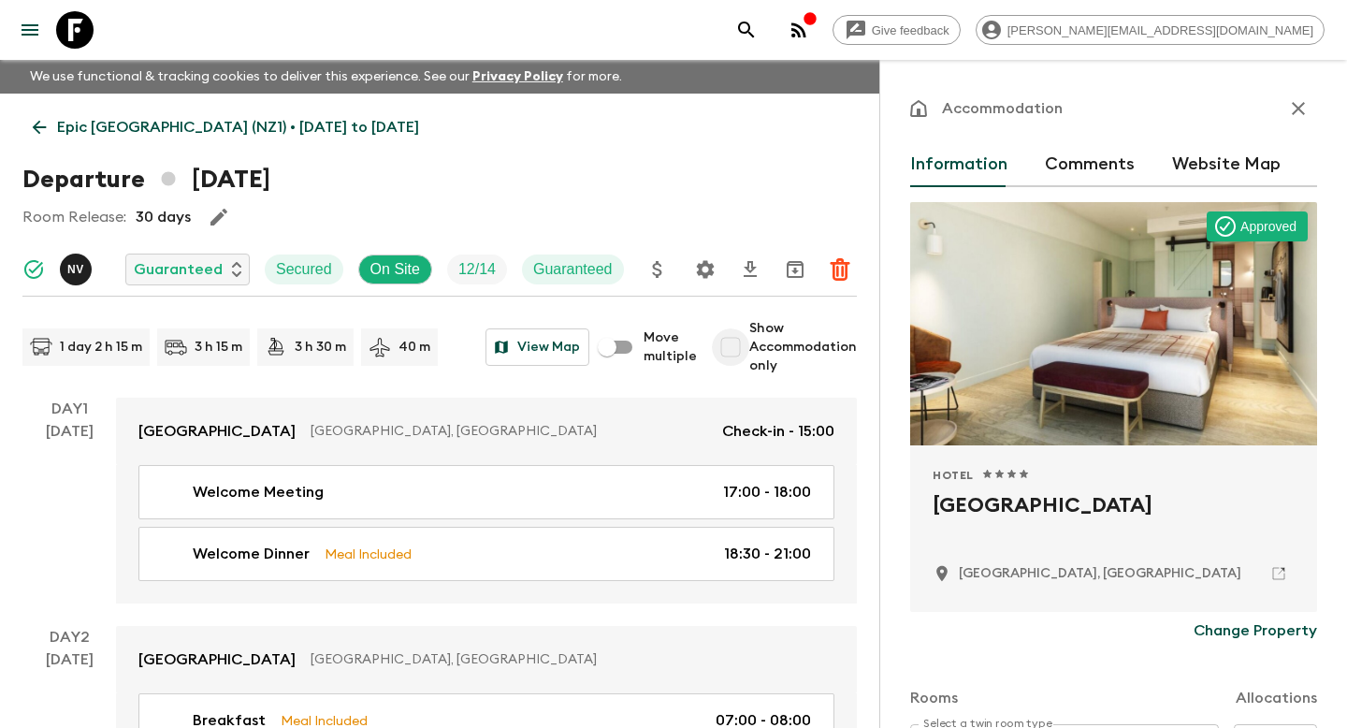
click at [733, 353] on input "Show Accommodation only" at bounding box center [730, 346] width 37 height 37
checkbox input "true"
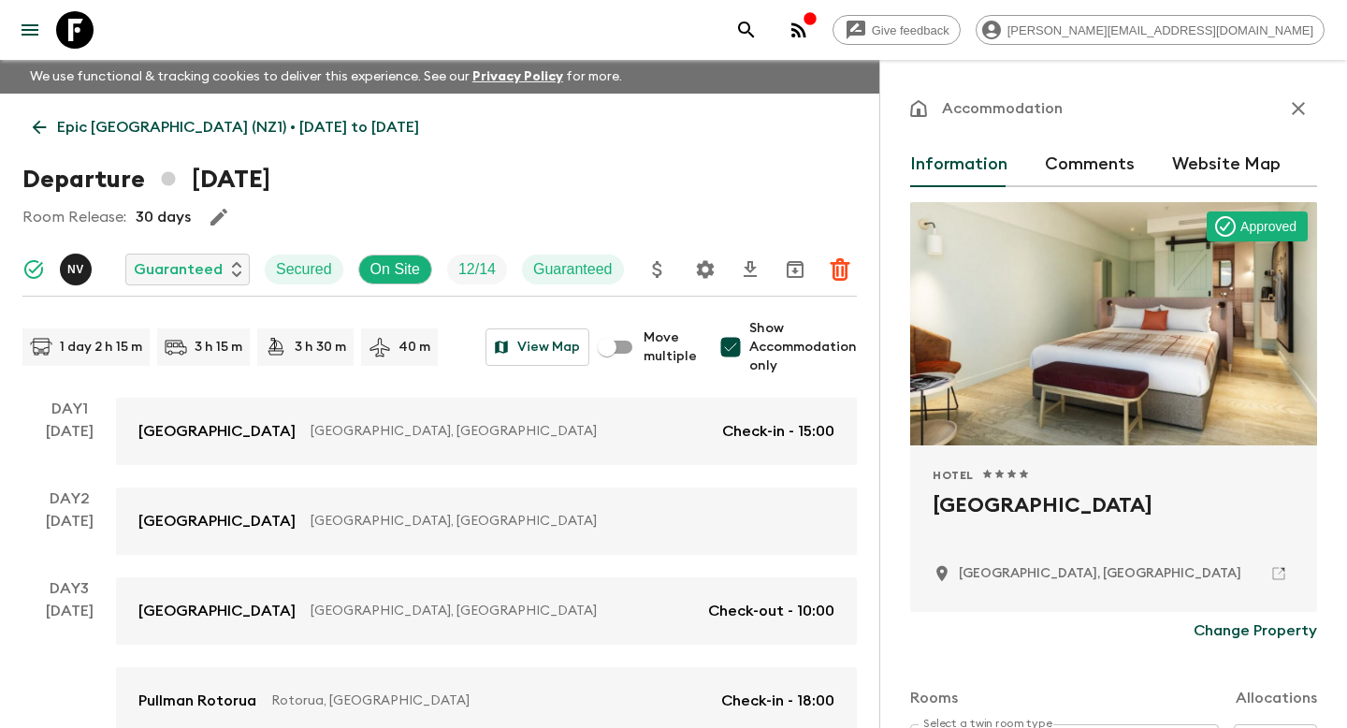
drag, startPoint x: 1156, startPoint y: 508, endPoint x: 921, endPoint y: 513, distance: 234.8
click at [921, 513] on div "Hotel 1 Star 2 Stars 3 Stars 4 Stars 5 Stars Sudima [GEOGRAPHIC_DATA], [GEOGRAP…" at bounding box center [1113, 528] width 407 height 166
copy h2 "[GEOGRAPHIC_DATA]"
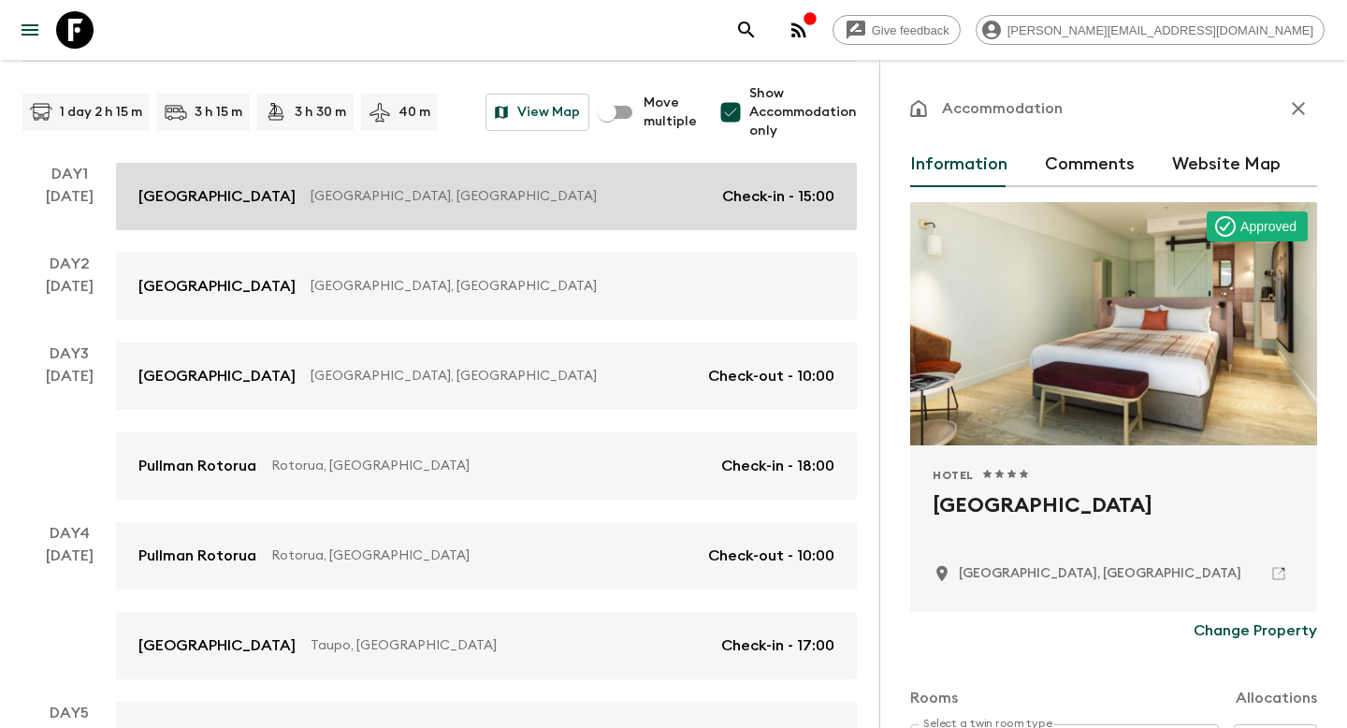
scroll to position [276, 0]
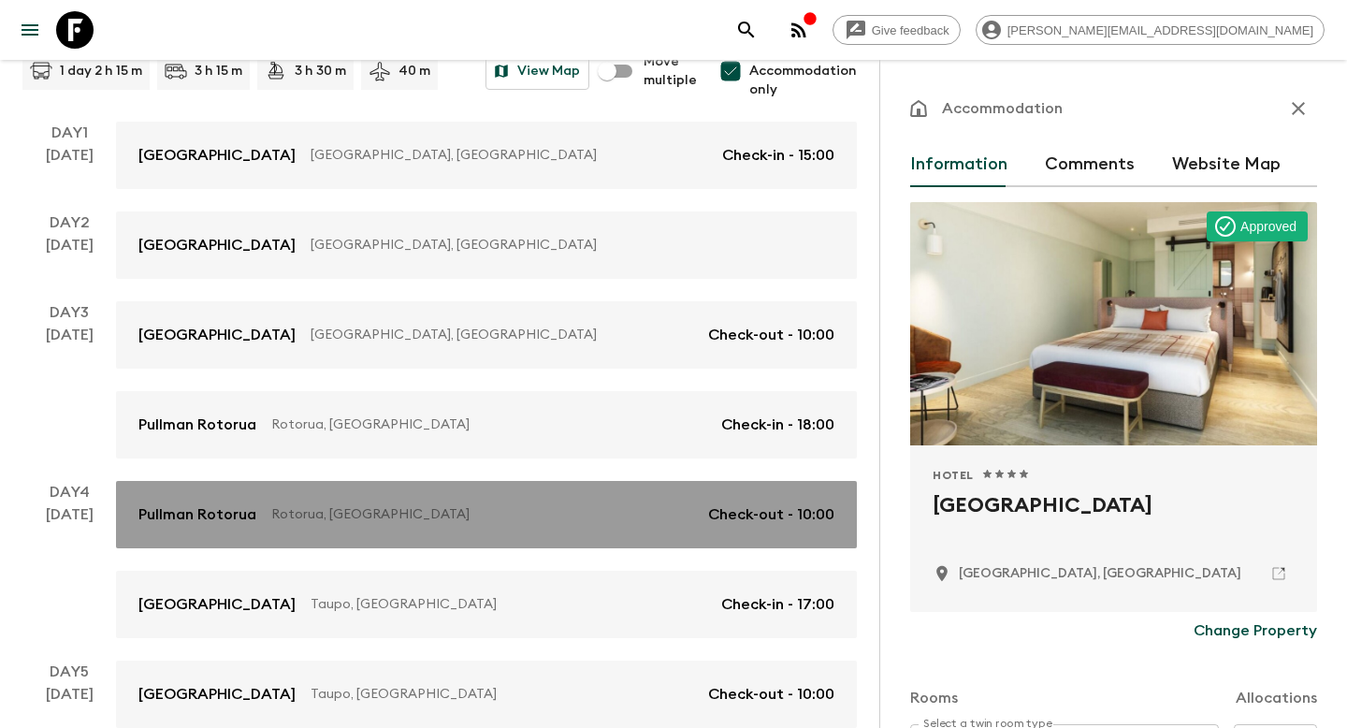
click at [601, 482] on link "Pullman Rotorua Rotorua, [GEOGRAPHIC_DATA] Check-out - 10:00" at bounding box center [486, 514] width 741 height 67
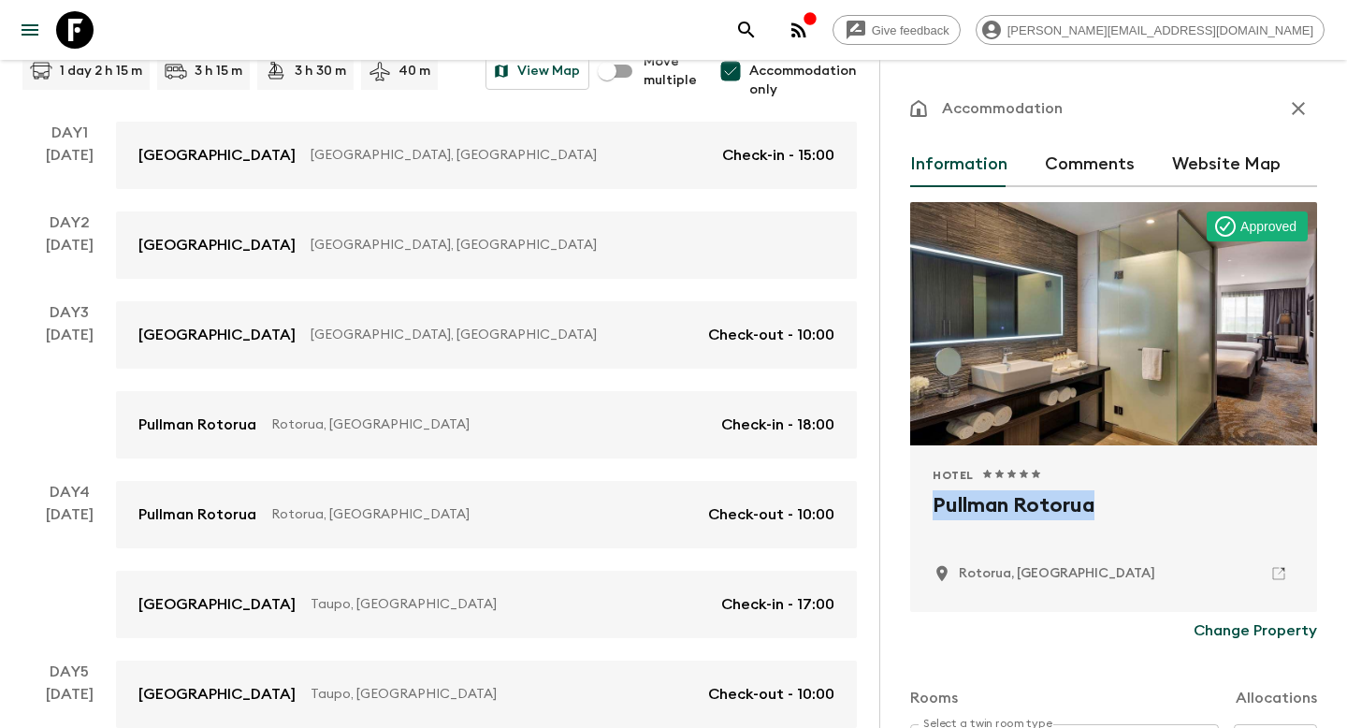
drag, startPoint x: 1106, startPoint y: 511, endPoint x: 935, endPoint y: 502, distance: 170.4
click at [935, 503] on h2 "Pullman Rotorua" at bounding box center [1114, 520] width 362 height 60
copy h2 "Pullman Rotorua"
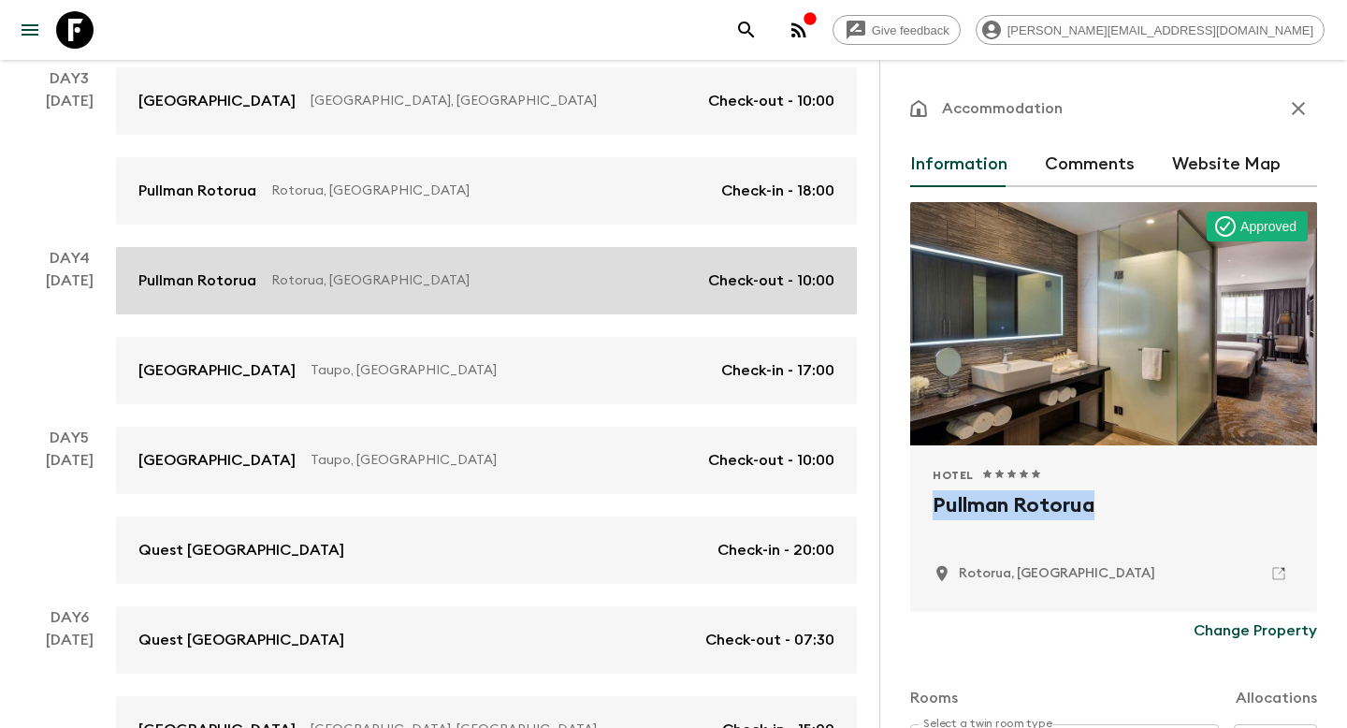
scroll to position [511, 0]
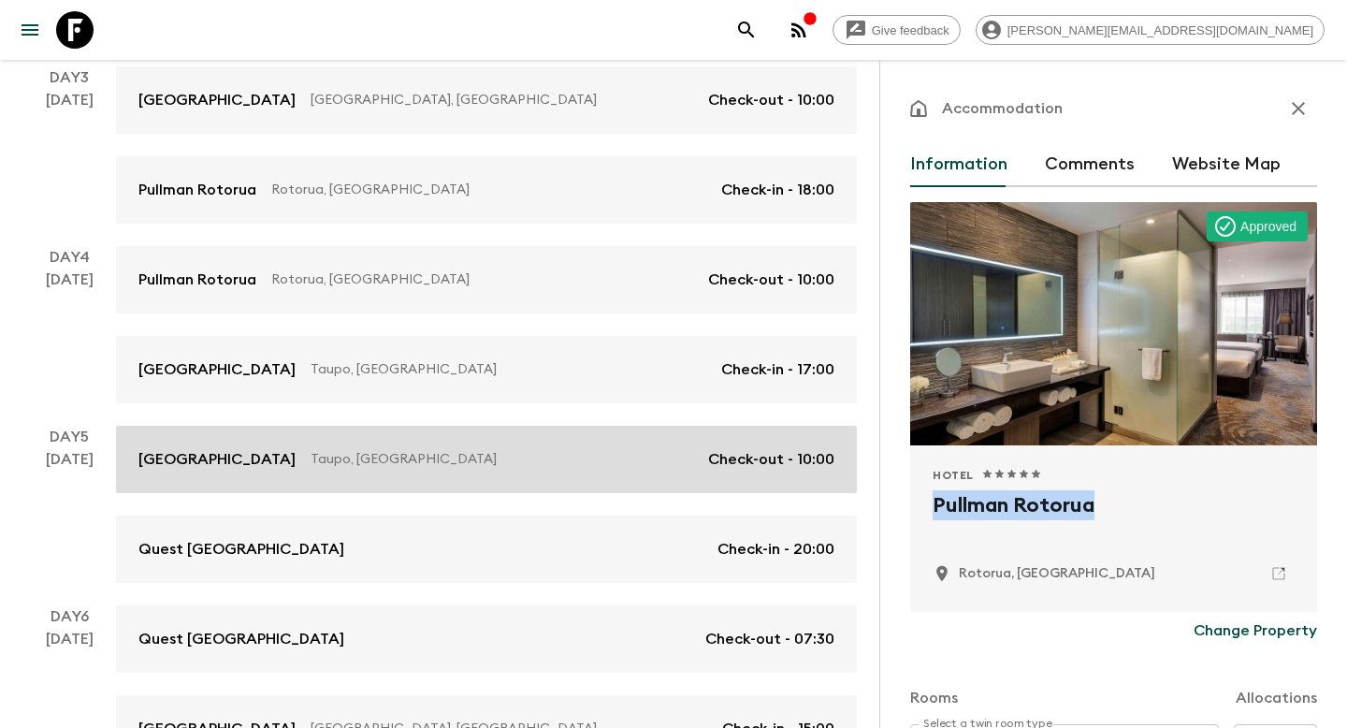
click at [633, 485] on link "[GEOGRAPHIC_DATA], [GEOGRAPHIC_DATA] Check-out - 10:00" at bounding box center [486, 459] width 741 height 67
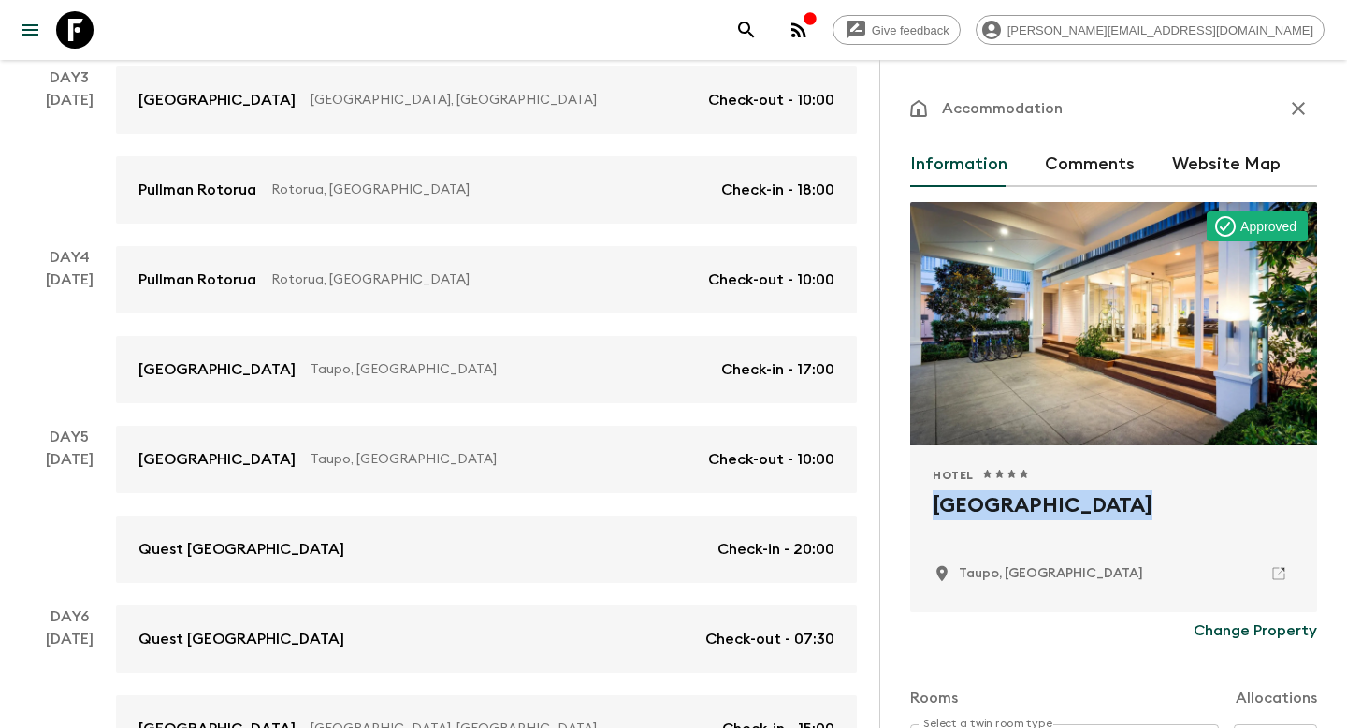
drag, startPoint x: 1111, startPoint y: 509, endPoint x: 938, endPoint y: 505, distance: 173.1
click at [938, 505] on h2 "[GEOGRAPHIC_DATA]" at bounding box center [1114, 520] width 362 height 60
copy h2 "[GEOGRAPHIC_DATA]"
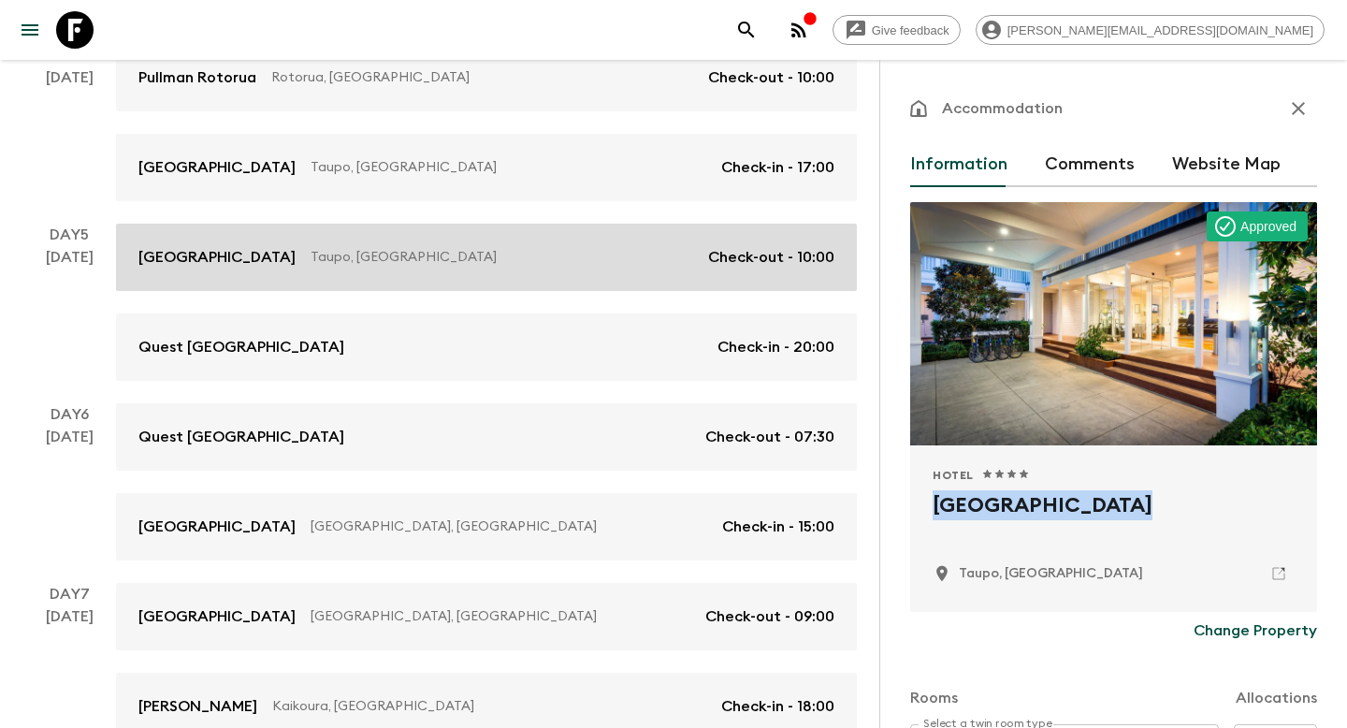
scroll to position [720, 0]
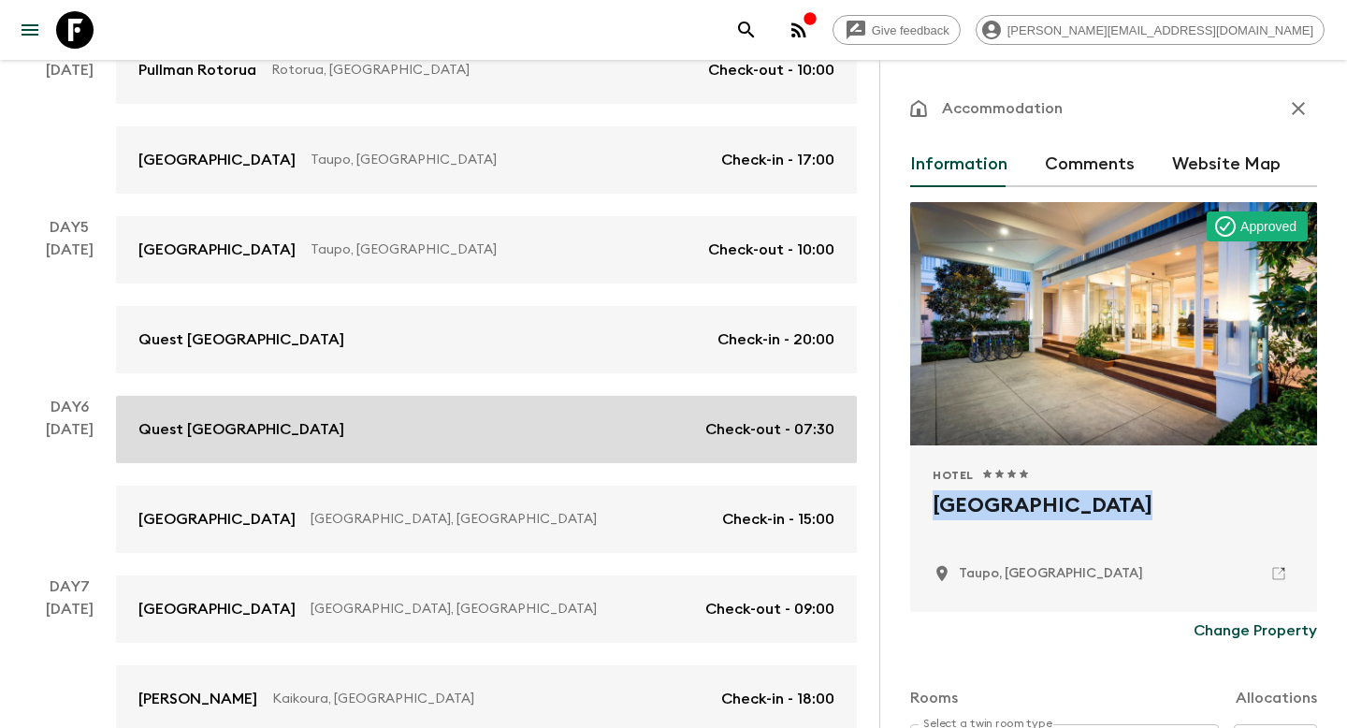
click at [605, 443] on link "Quest [GEOGRAPHIC_DATA] Check-out - 07:30" at bounding box center [486, 429] width 741 height 67
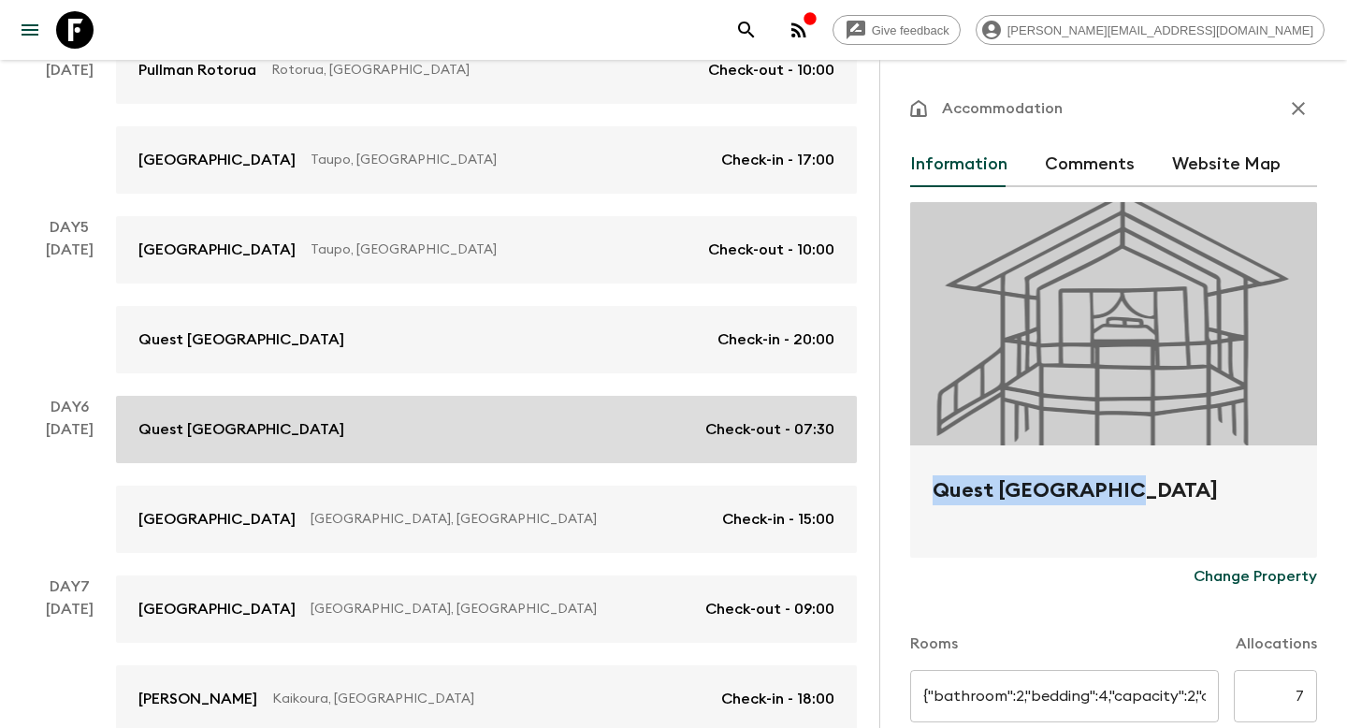
type input "Twins"
type input "Singles"
type input "Day 5"
type input "20:00"
type input "Day 6"
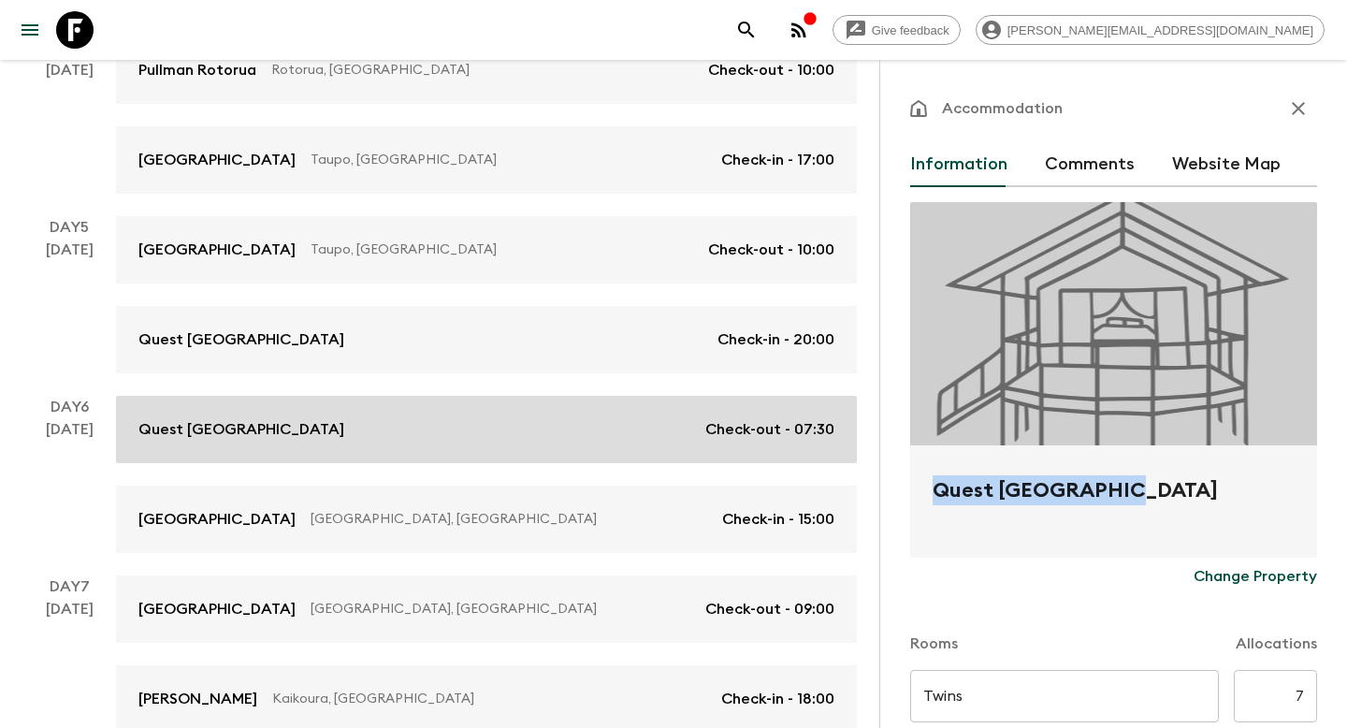
type input "07:30"
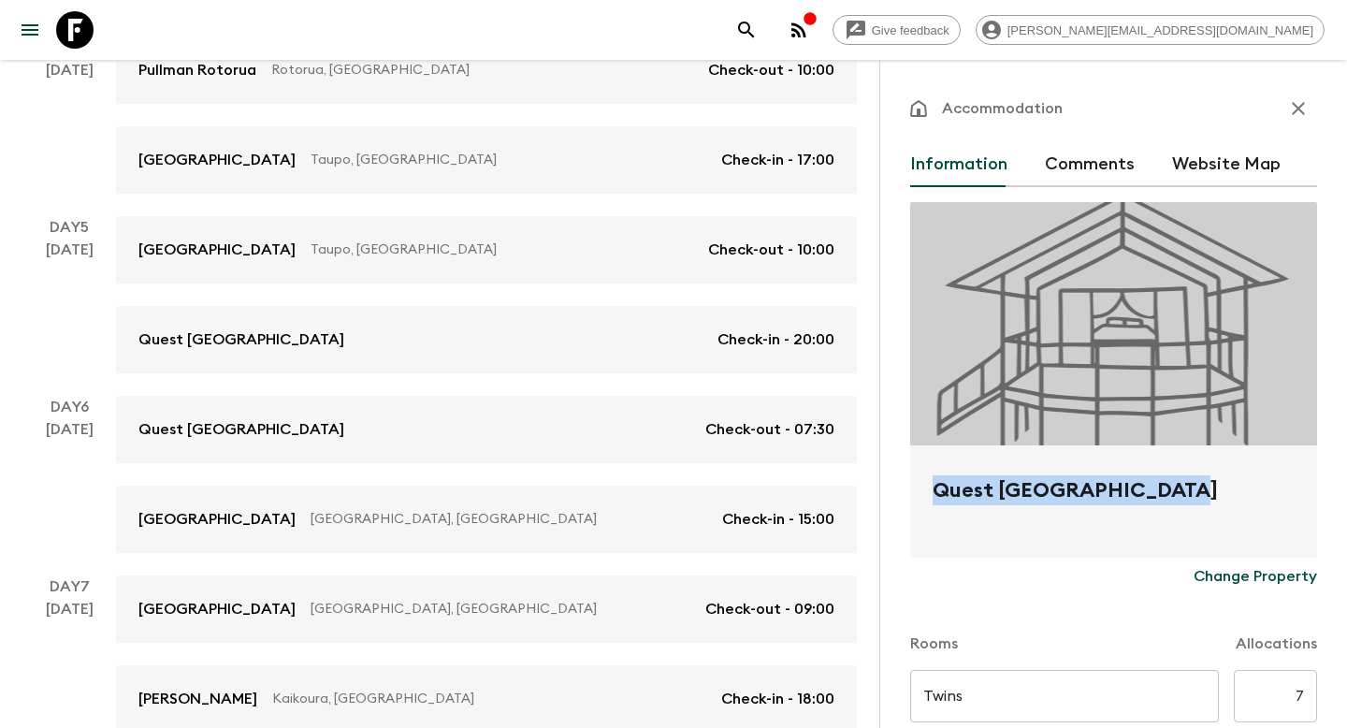
drag, startPoint x: 1165, startPoint y: 498, endPoint x: 880, endPoint y: 500, distance: 285.3
click at [880, 501] on div "Accommodation Information Comments Website Map Quest [GEOGRAPHIC_DATA] Change P…" at bounding box center [1113, 424] width 468 height 728
copy h2 "Quest [GEOGRAPHIC_DATA]"
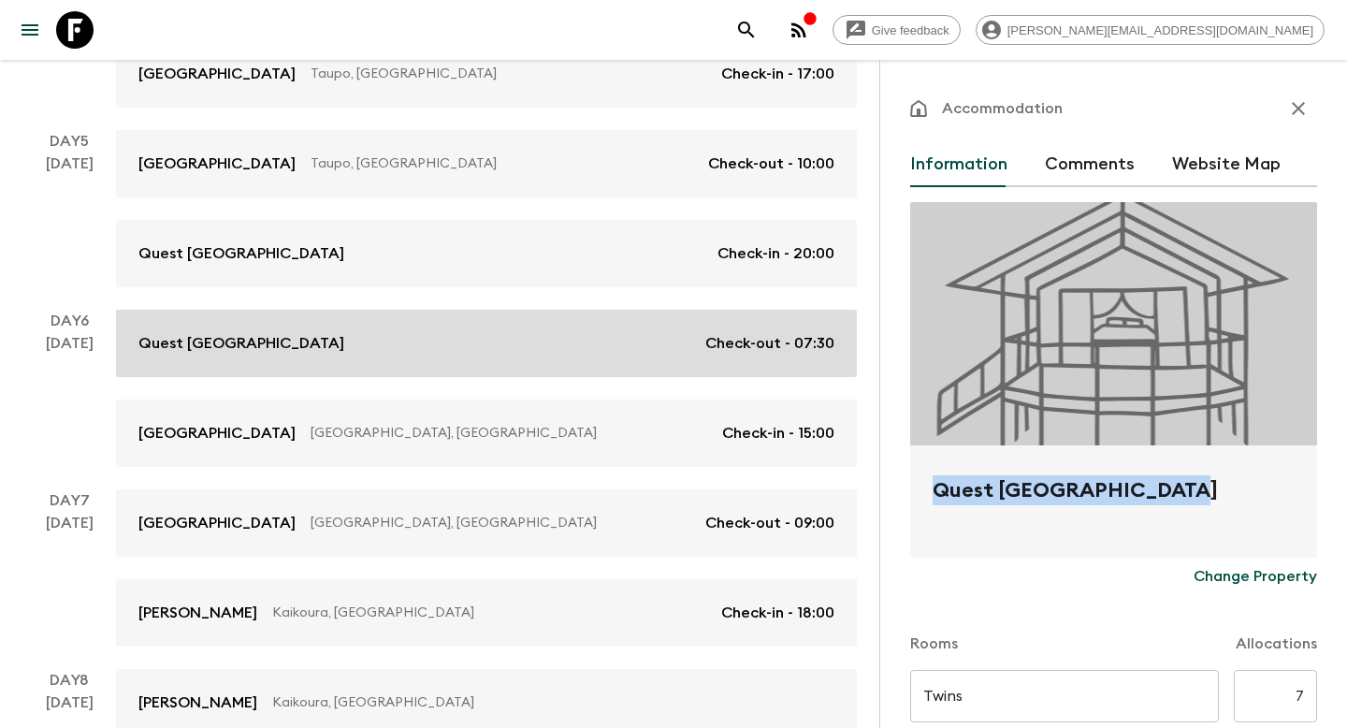
scroll to position [856, 0]
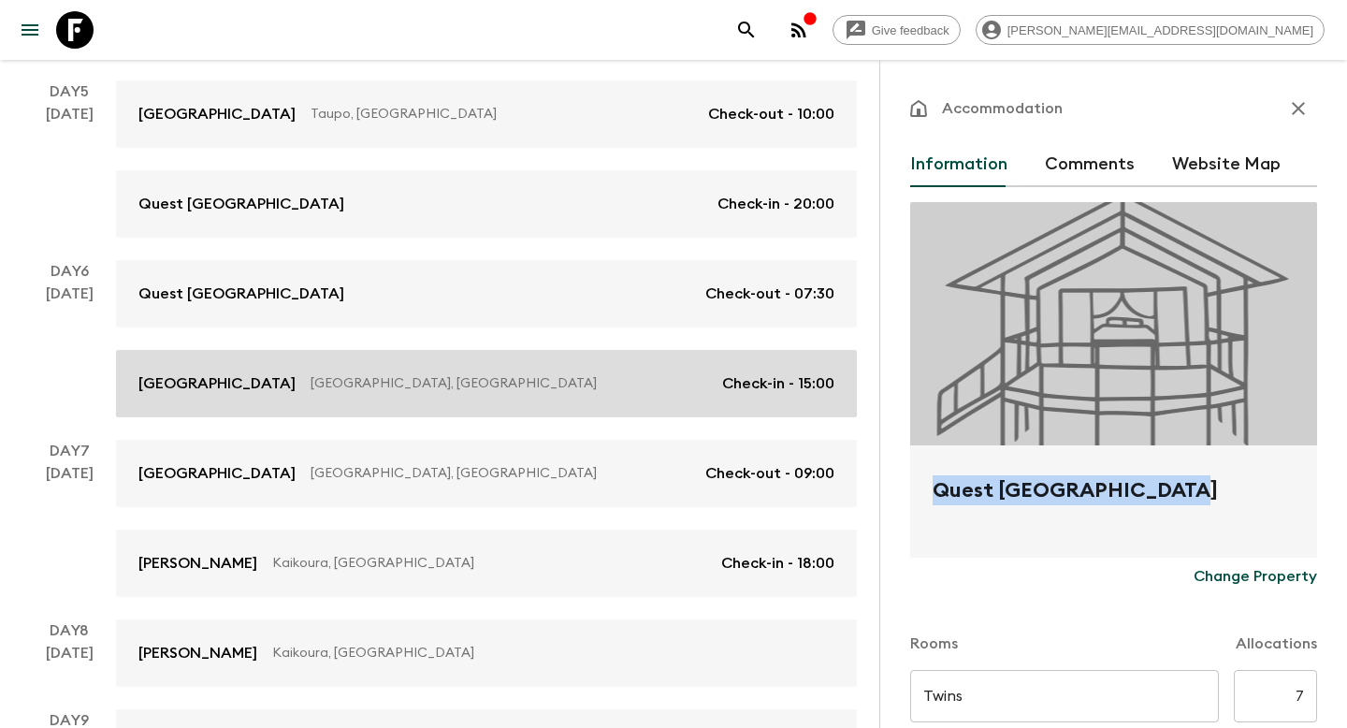
click at [612, 392] on p "[GEOGRAPHIC_DATA], [GEOGRAPHIC_DATA]" at bounding box center [509, 383] width 397 height 19
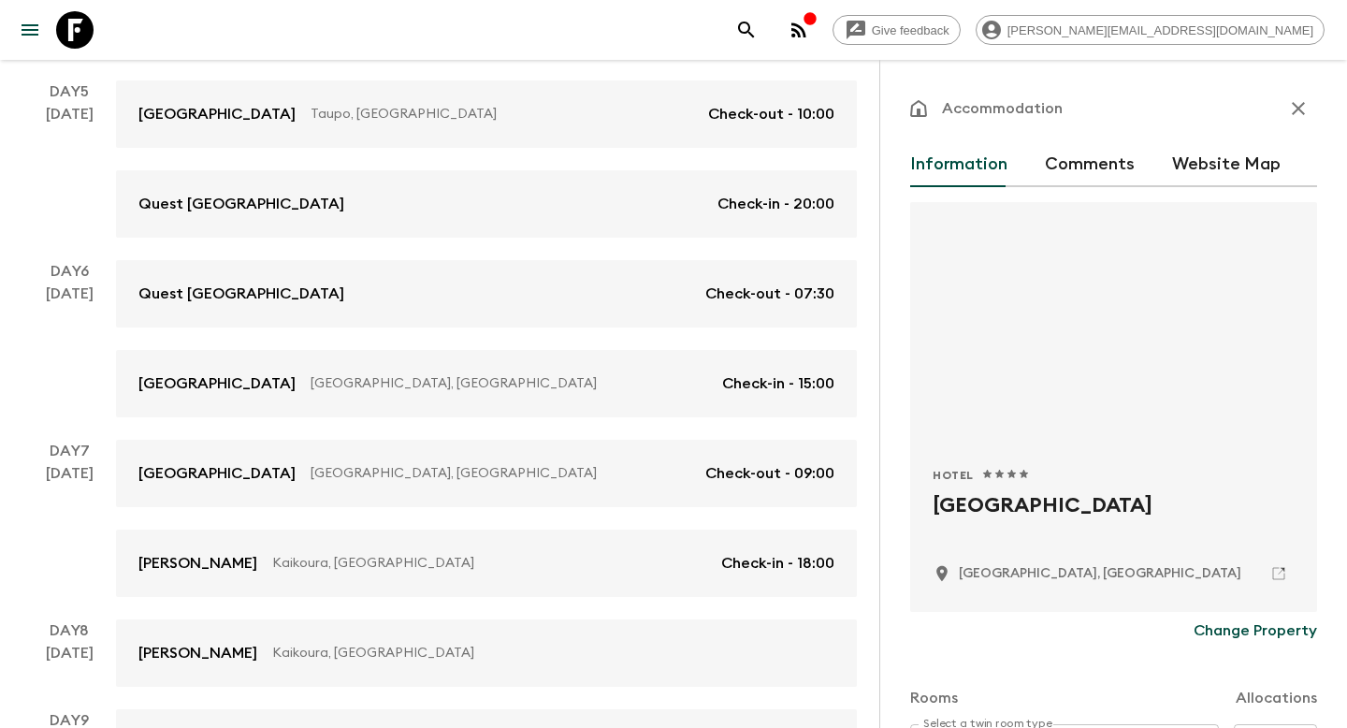
drag, startPoint x: 1182, startPoint y: 510, endPoint x: 905, endPoint y: 512, distance: 277.8
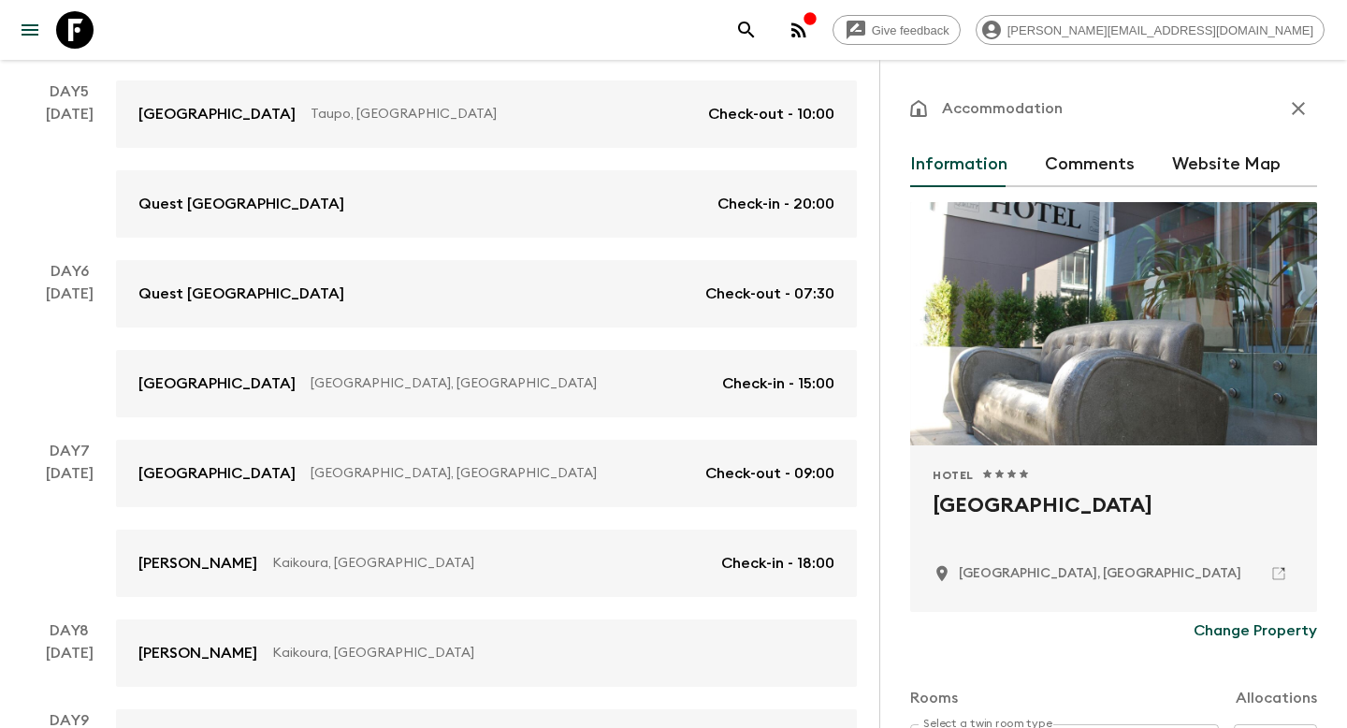
click at [905, 512] on div "Accommodation Information Comments Website Map Hotel 1 Star 2 Stars 3 Stars 4 S…" at bounding box center [1113, 424] width 468 height 728
copy h2 "[GEOGRAPHIC_DATA]"
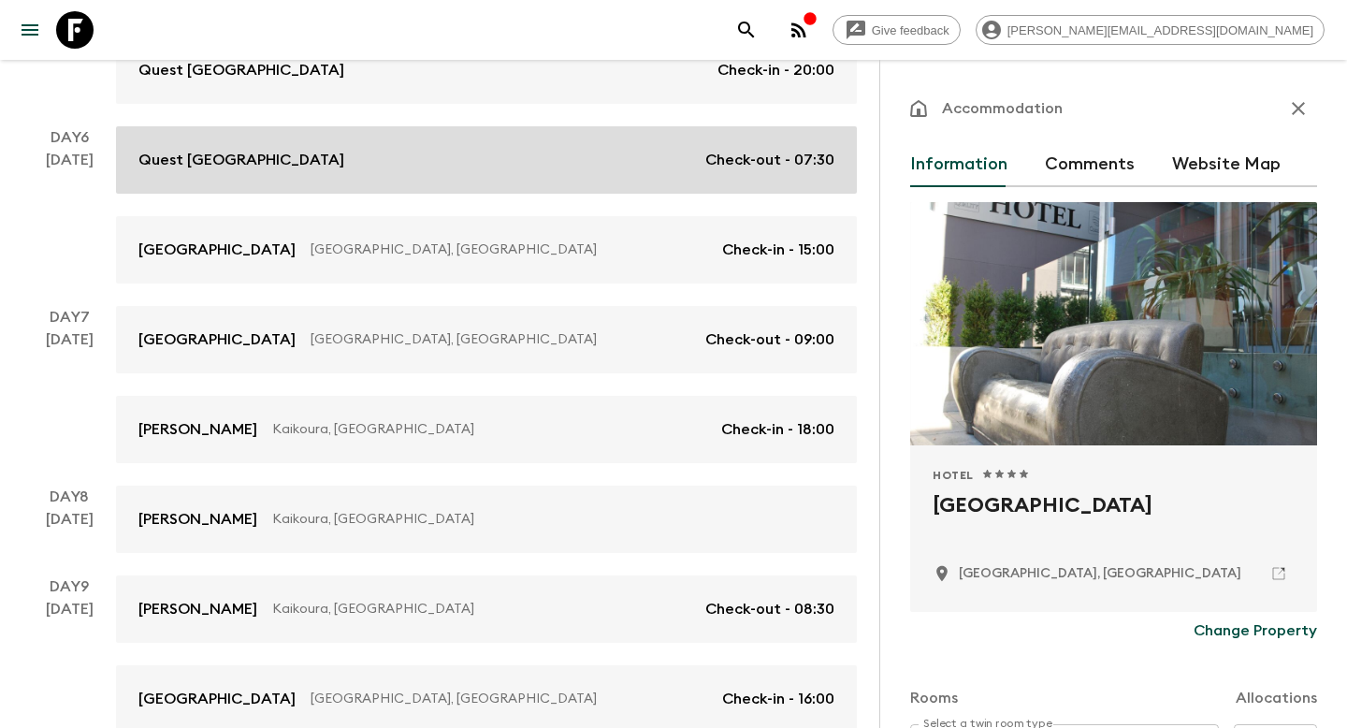
scroll to position [1083, 0]
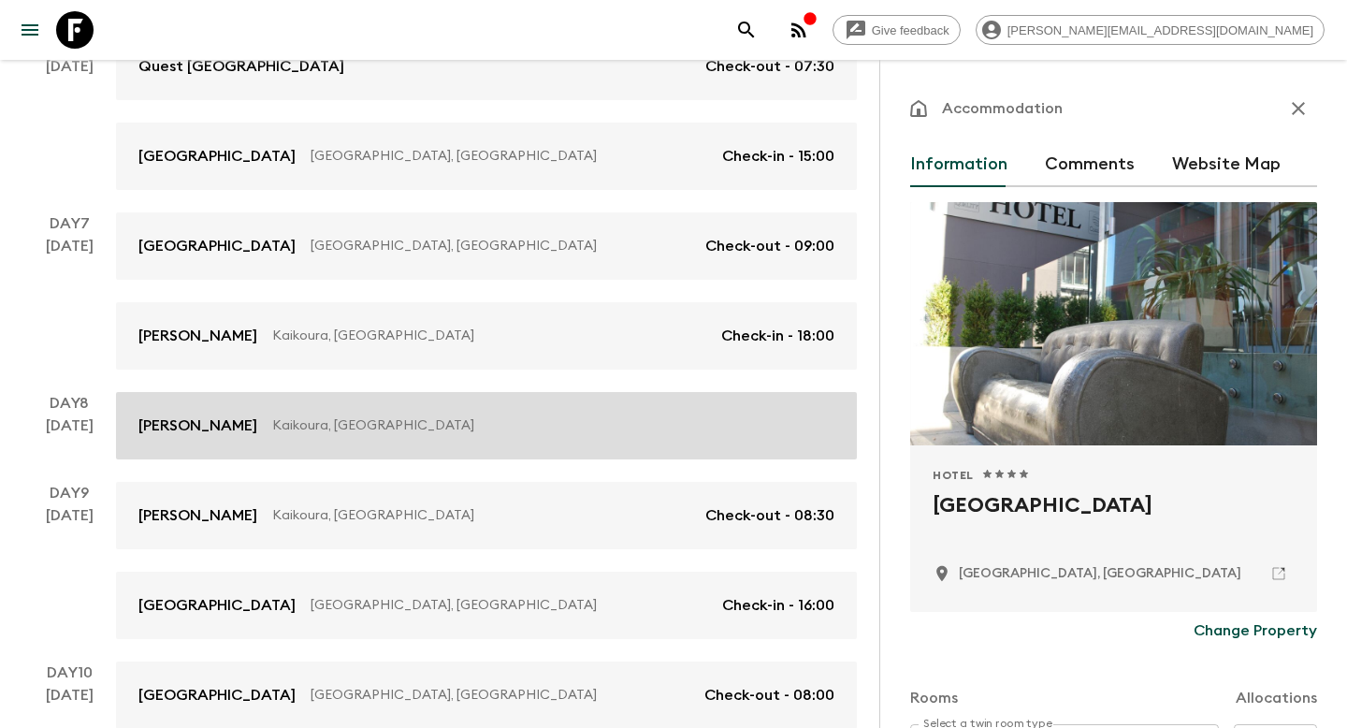
click at [577, 416] on p "Kaikoura, [GEOGRAPHIC_DATA]" at bounding box center [545, 425] width 547 height 19
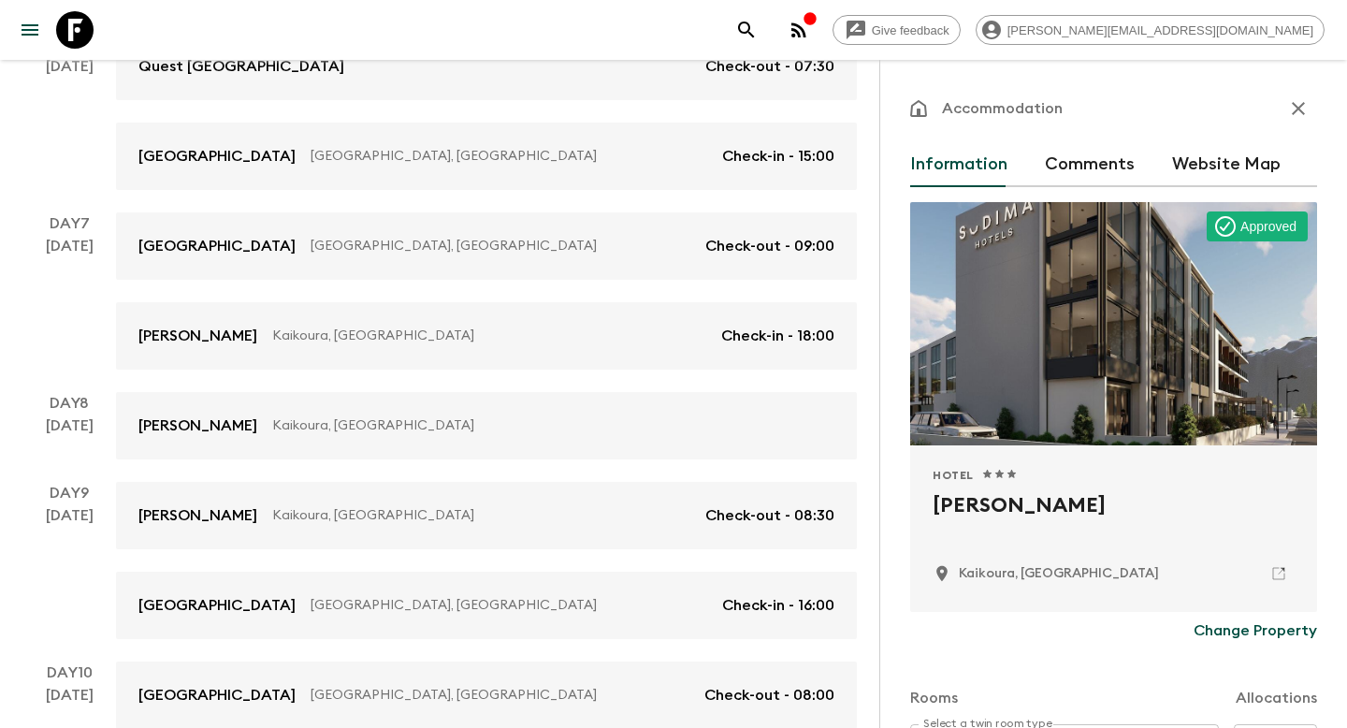
drag, startPoint x: 1099, startPoint y: 508, endPoint x: 923, endPoint y: 504, distance: 175.9
click at [923, 504] on div "Hotel 1 Star 2 Stars 3 Stars 4 Stars 5 Stars [PERSON_NAME], [GEOGRAPHIC_DATA]" at bounding box center [1113, 528] width 407 height 166
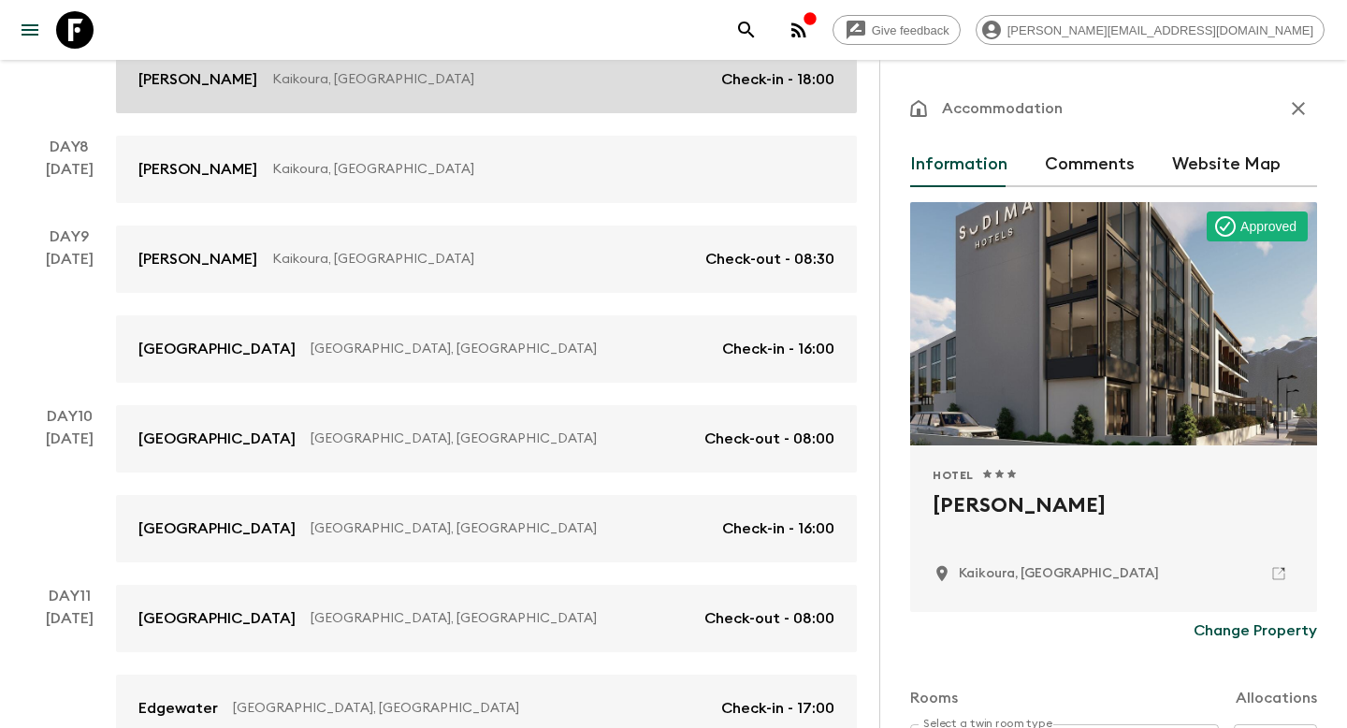
scroll to position [1342, 0]
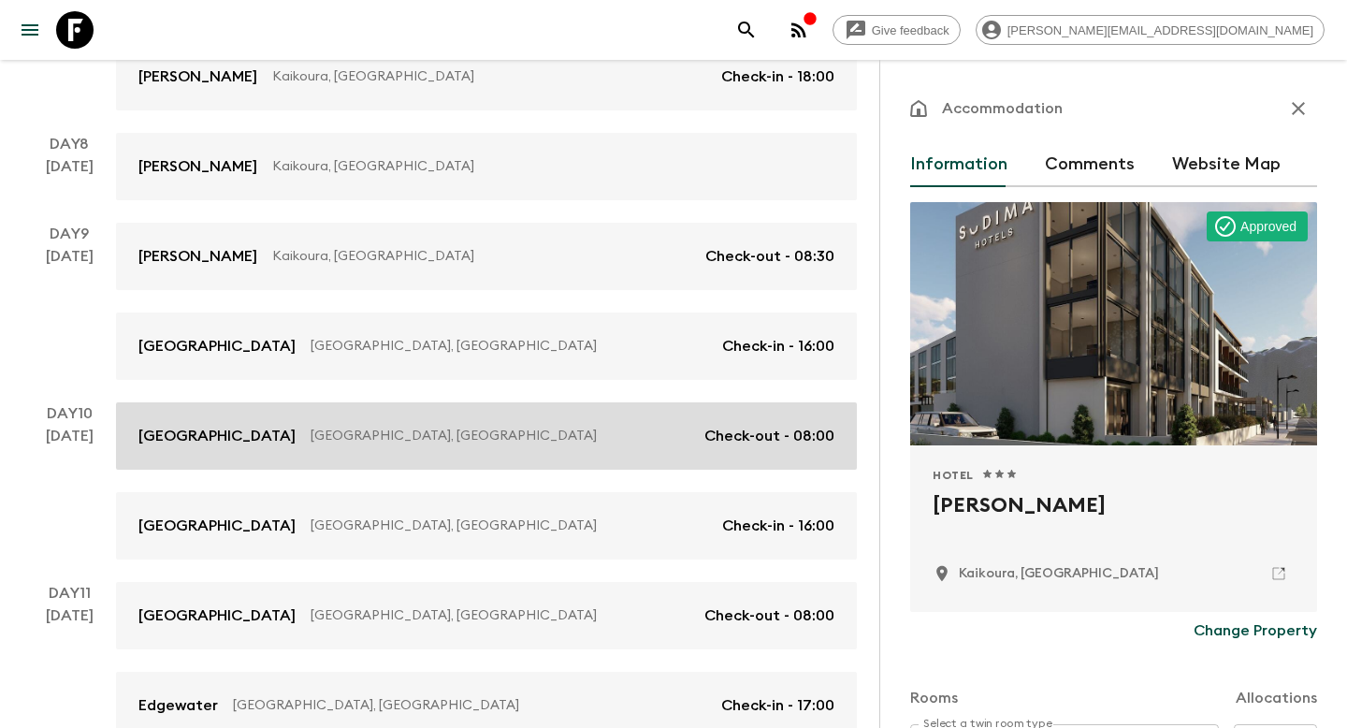
click at [646, 432] on p "[GEOGRAPHIC_DATA], [GEOGRAPHIC_DATA]" at bounding box center [500, 436] width 379 height 19
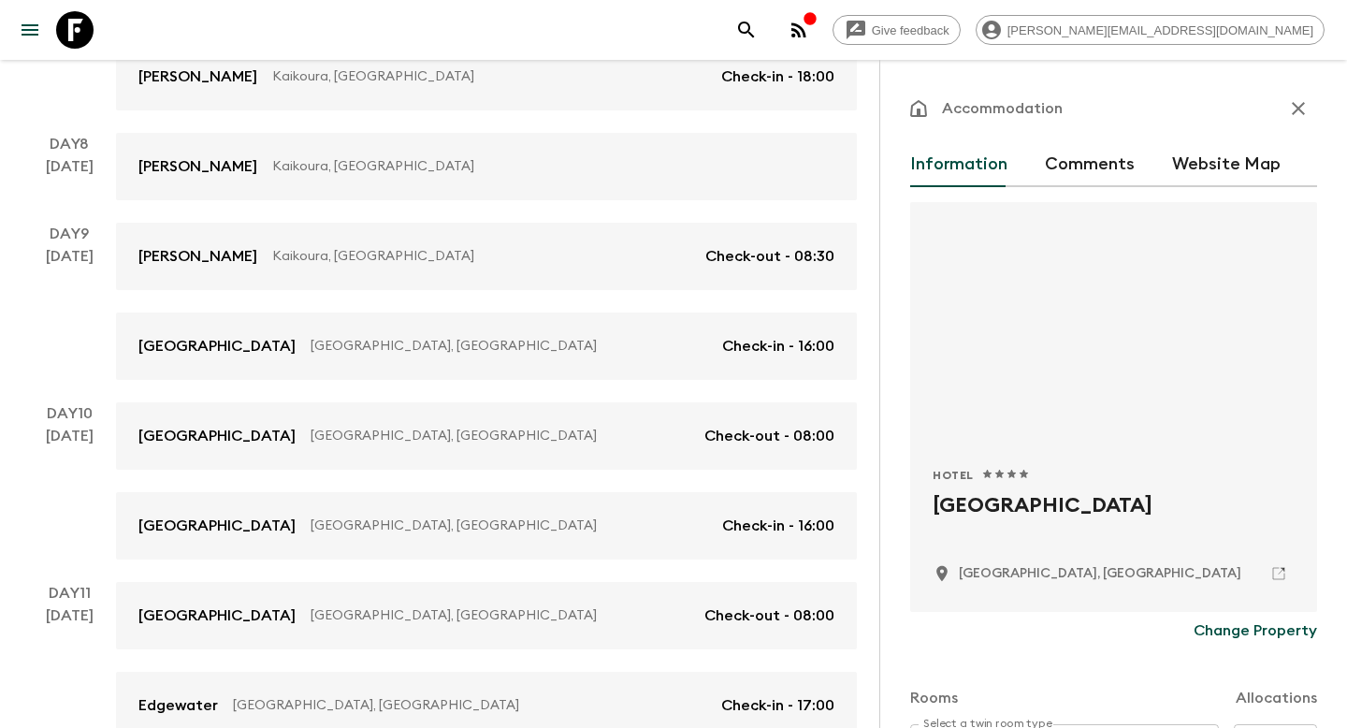
drag, startPoint x: 1220, startPoint y: 506, endPoint x: 906, endPoint y: 501, distance: 313.4
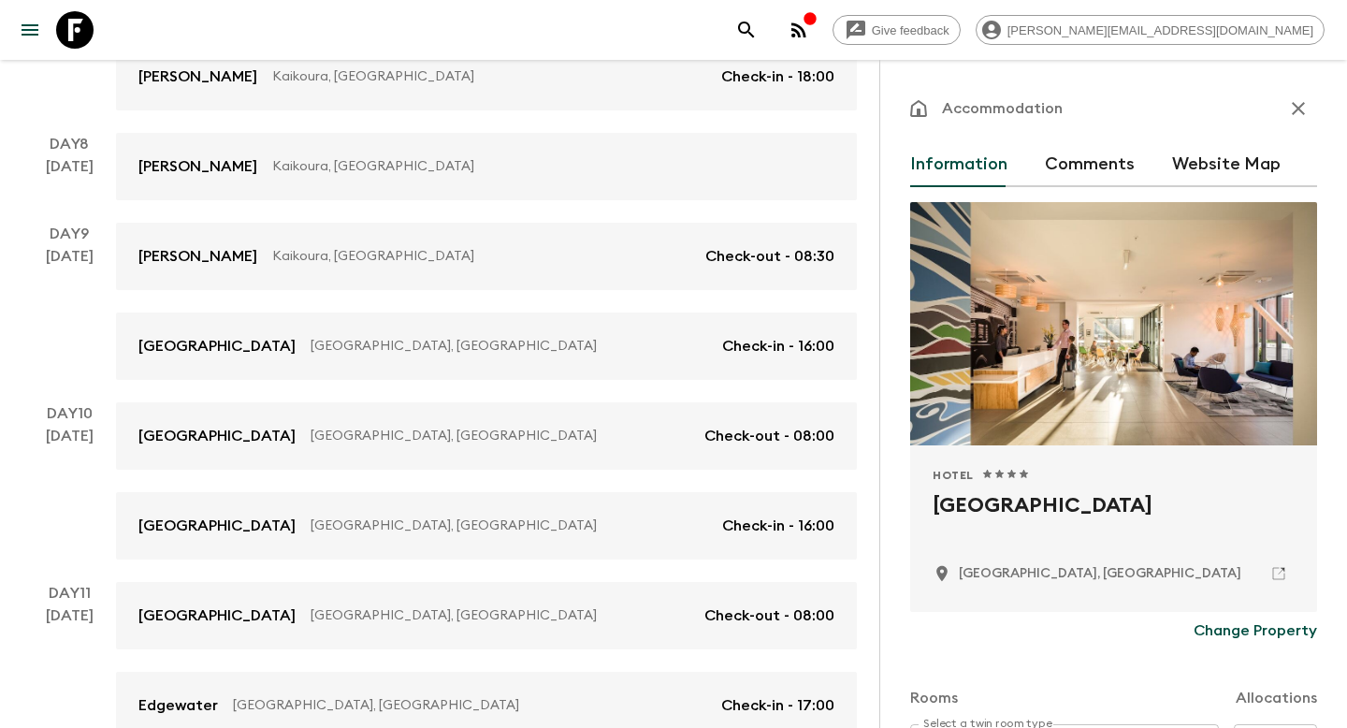
click at [906, 501] on div "Accommodation Information Comments Website Map Hotel 1 Star 2 Stars 3 Stars 4 S…" at bounding box center [1113, 424] width 468 height 728
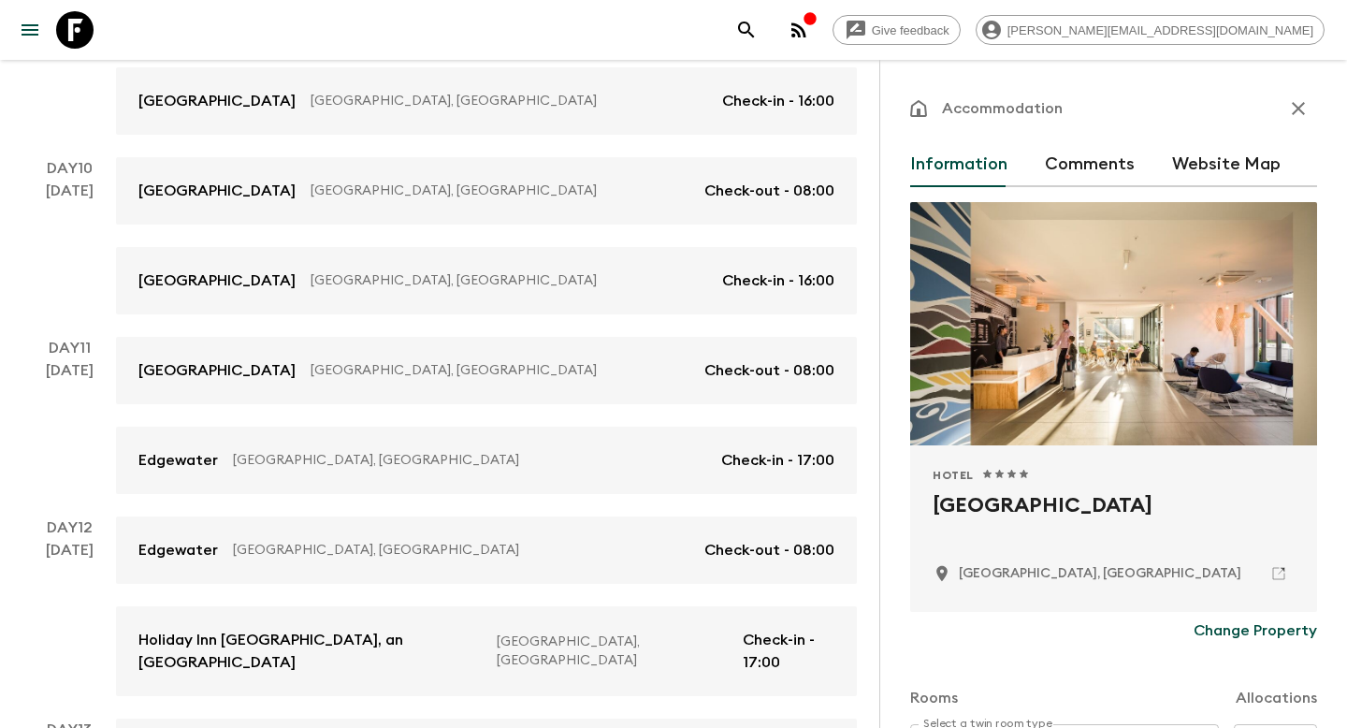
scroll to position [1593, 0]
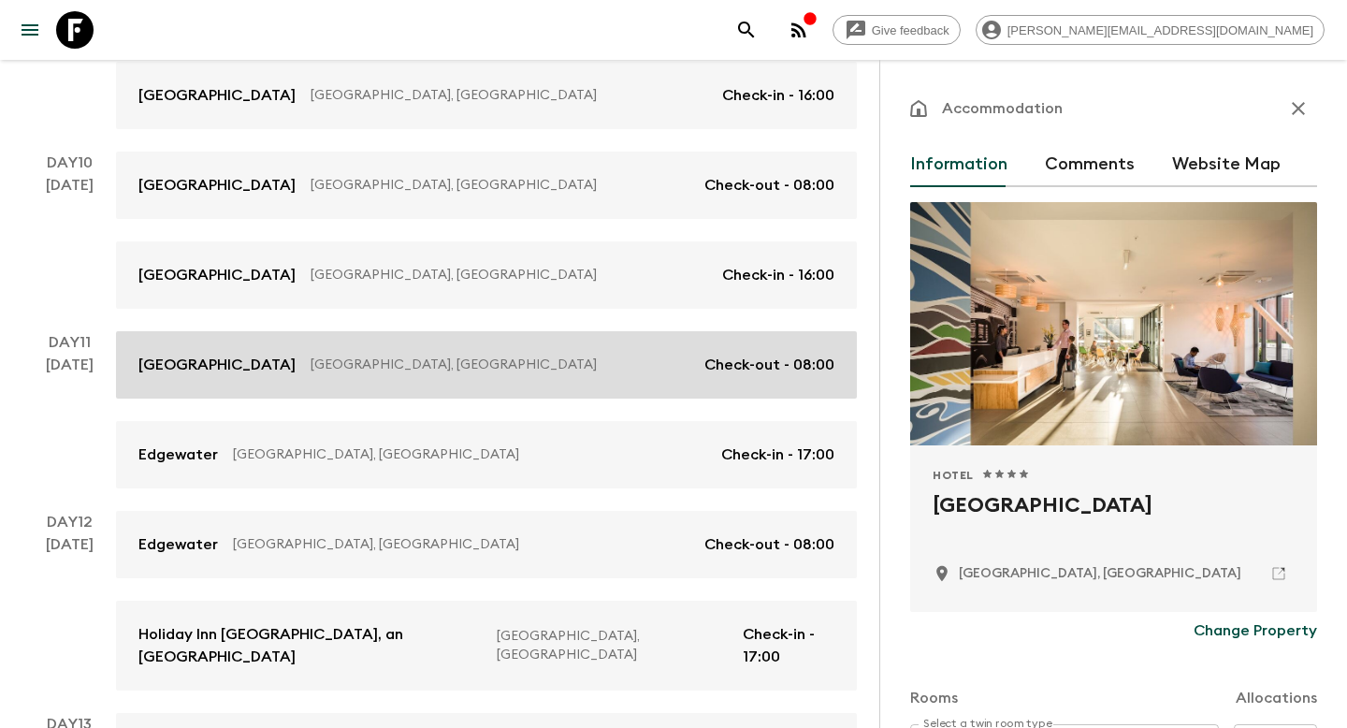
click at [542, 363] on p "[GEOGRAPHIC_DATA], [GEOGRAPHIC_DATA]" at bounding box center [500, 364] width 379 height 19
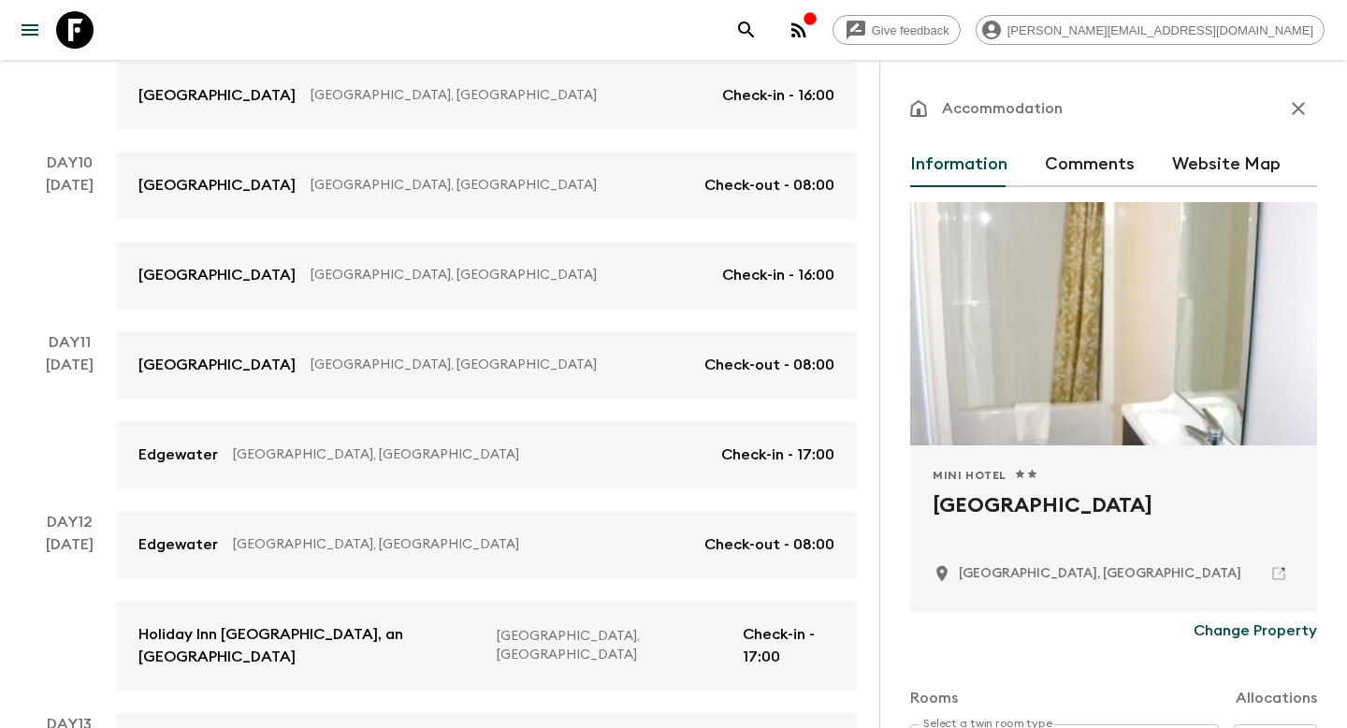
drag, startPoint x: 1172, startPoint y: 505, endPoint x: 893, endPoint y: 501, distance: 278.8
click at [893, 501] on div "Accommodation Information Comments Website Map Mini Hotel 1 Star 2 Stars 3 Star…" at bounding box center [1113, 424] width 468 height 728
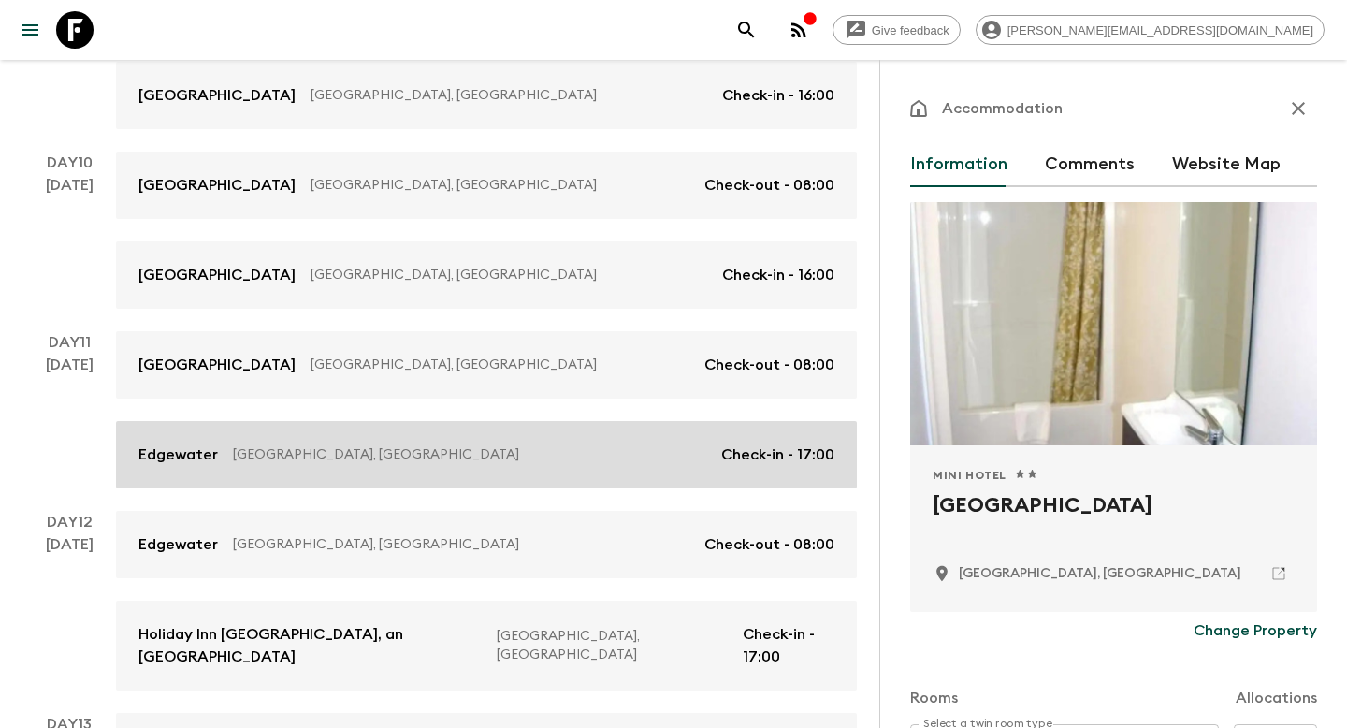
click at [569, 451] on p "[GEOGRAPHIC_DATA], [GEOGRAPHIC_DATA]" at bounding box center [469, 454] width 473 height 19
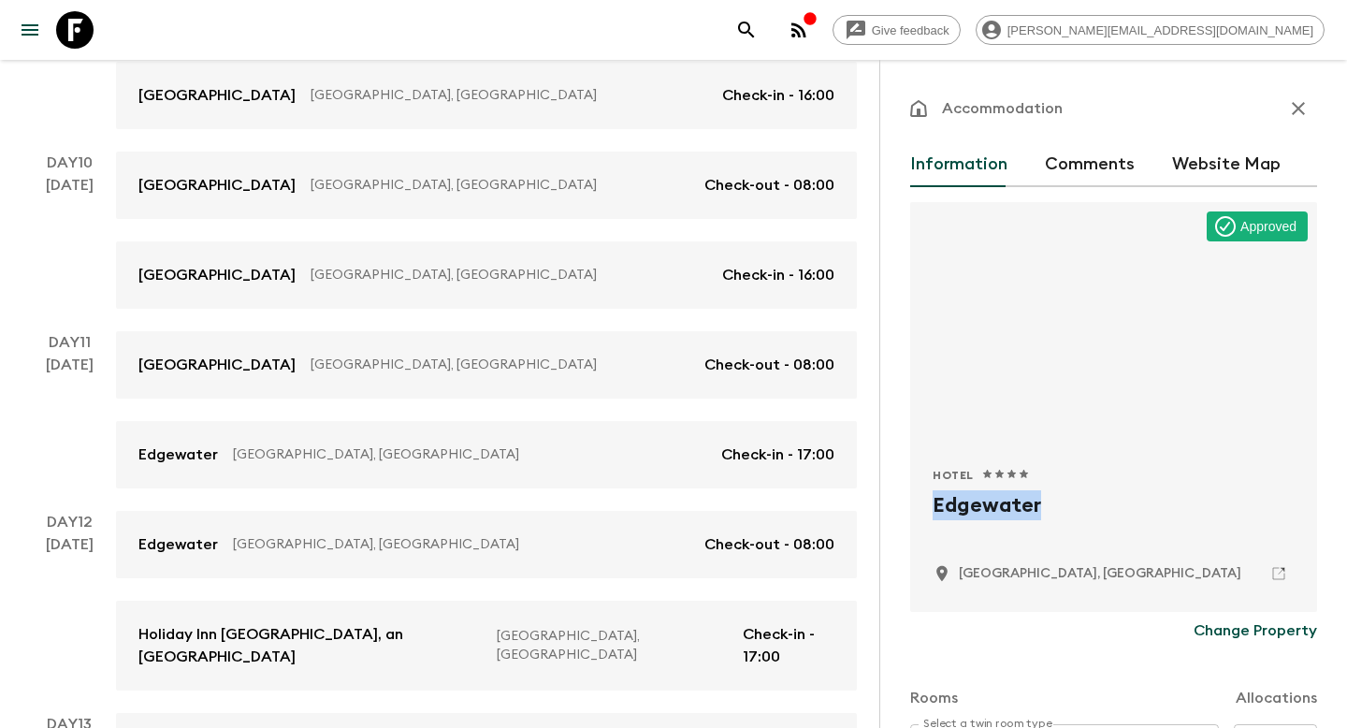
drag, startPoint x: 1044, startPoint y: 499, endPoint x: 931, endPoint y: 496, distance: 113.2
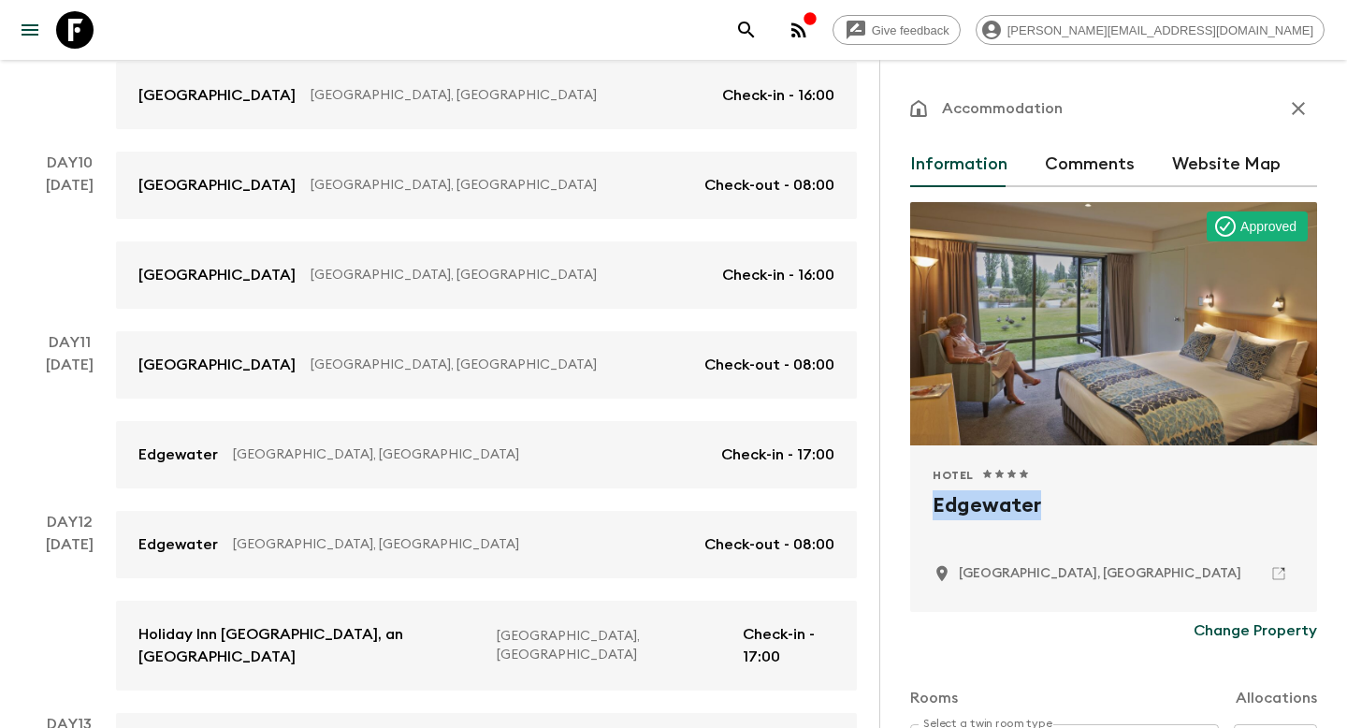
click at [931, 496] on div "Hotel 1 Star 2 Stars 3 Stars 4 Stars 5 Stars Edgewater Wanaka, [GEOGRAPHIC_DATA]" at bounding box center [1113, 528] width 407 height 166
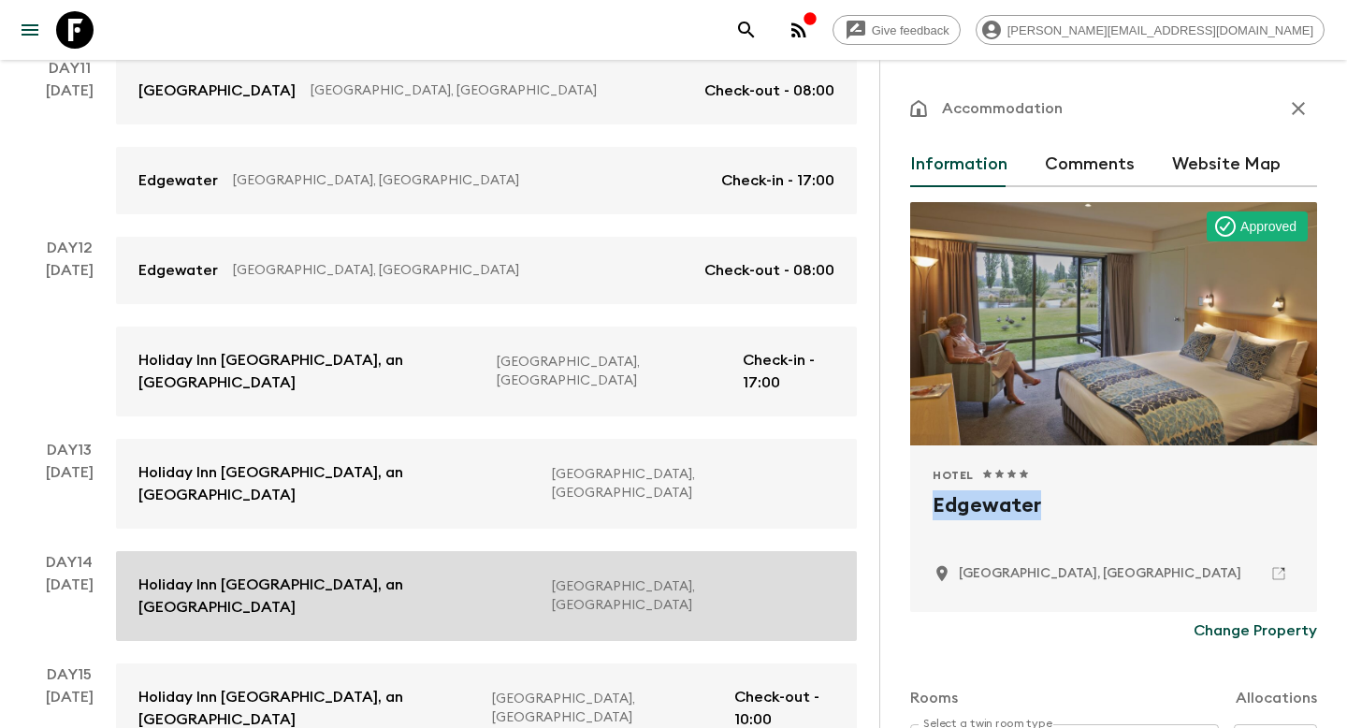
scroll to position [1950, 0]
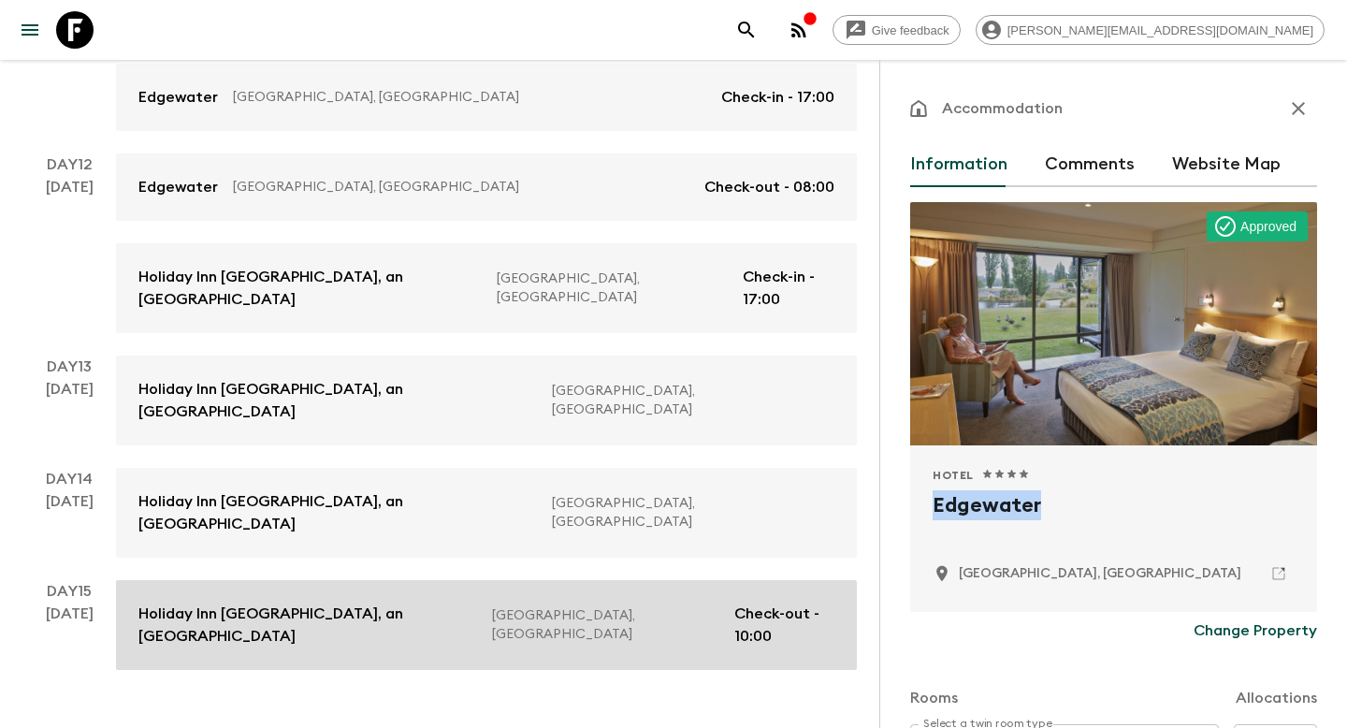
click at [467, 602] on p "Holiday Inn [GEOGRAPHIC_DATA], an [GEOGRAPHIC_DATA]" at bounding box center [307, 624] width 339 height 45
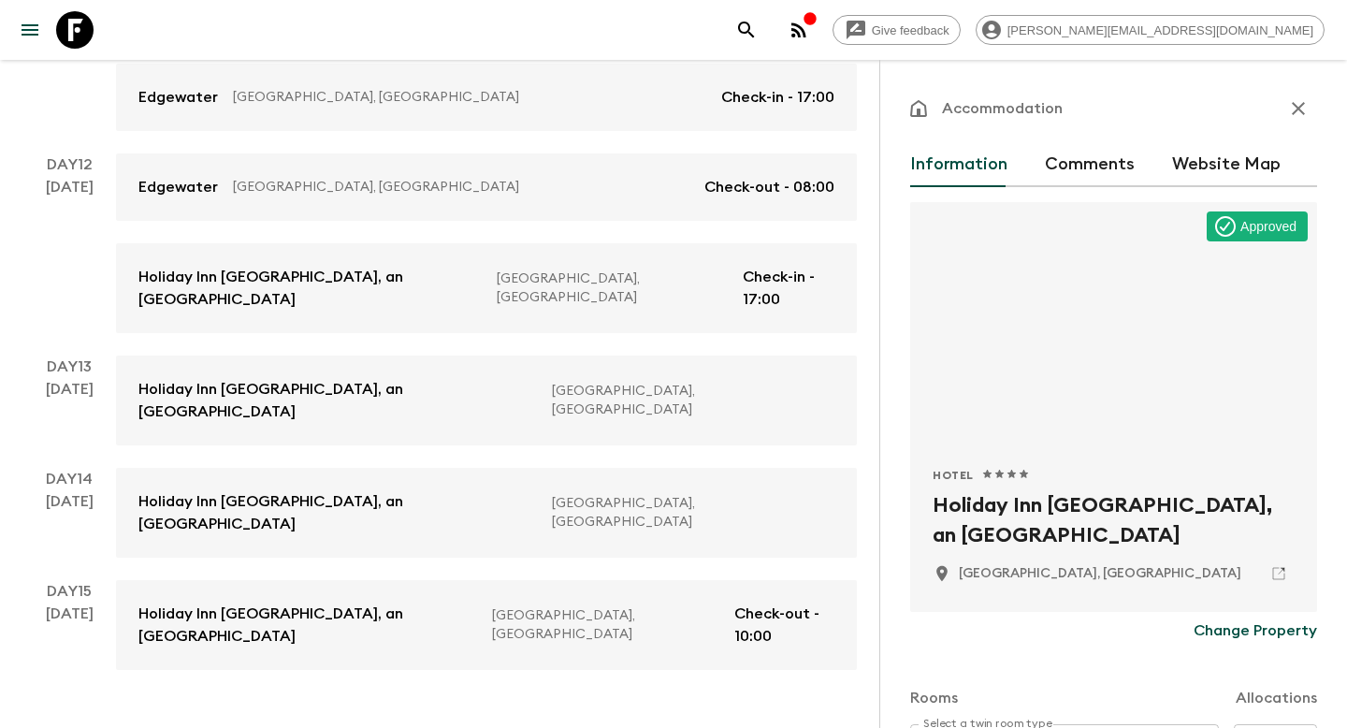
drag, startPoint x: 1194, startPoint y: 529, endPoint x: 924, endPoint y: 501, distance: 271.8
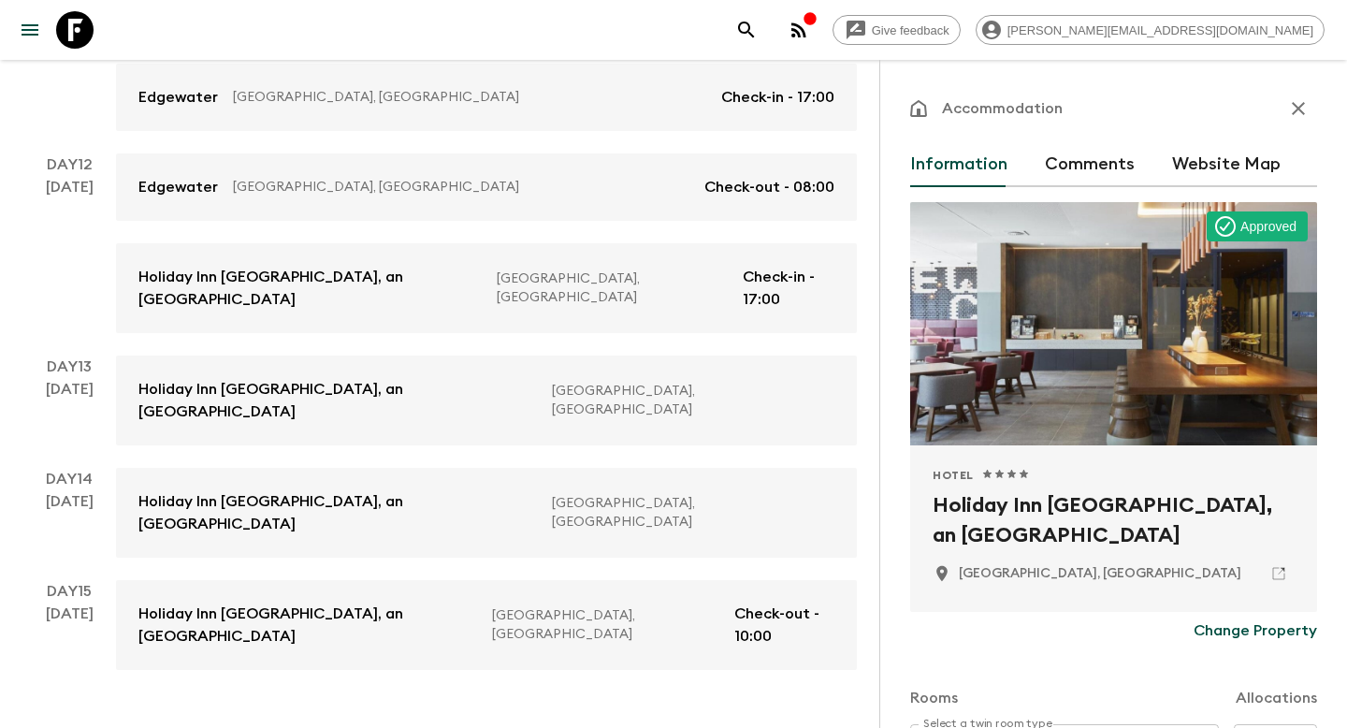
click at [924, 501] on div "Hotel 1 Star 2 Stars 3 Stars 4 Stars 5 Stars Holiday Inn Express [GEOGRAPHIC_DA…" at bounding box center [1113, 528] width 407 height 166
